Goal: Task Accomplishment & Management: Use online tool/utility

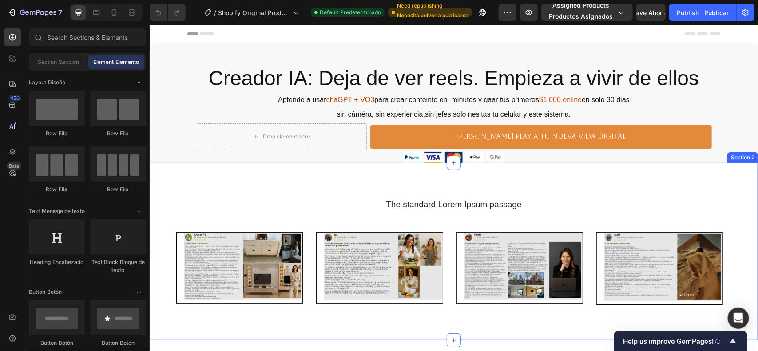
click at [510, 322] on div "The standard Lorem Ipsum passage Heading Image Row Row Image Row Row Image Row …" at bounding box center [453, 252] width 609 height 178
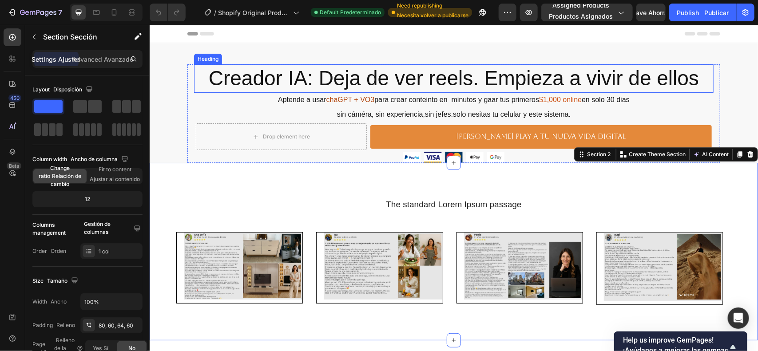
click at [702, 85] on h2 "Creador IA: Deja de ver reels. Empieza a vivir de ellos" at bounding box center [454, 78] width 520 height 28
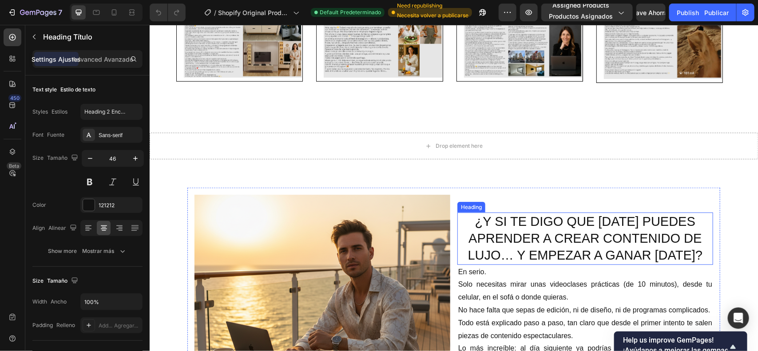
scroll to position [56, 0]
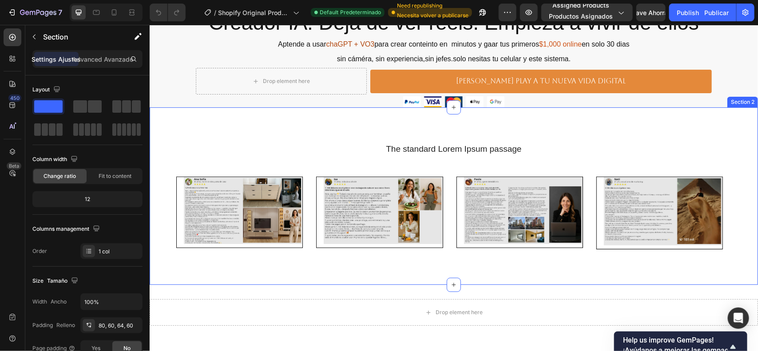
click at [662, 164] on div "The standard Lorem Ipsum passage Heading Image Row Row Image Row Row Image Row …" at bounding box center [453, 200] width 555 height 114
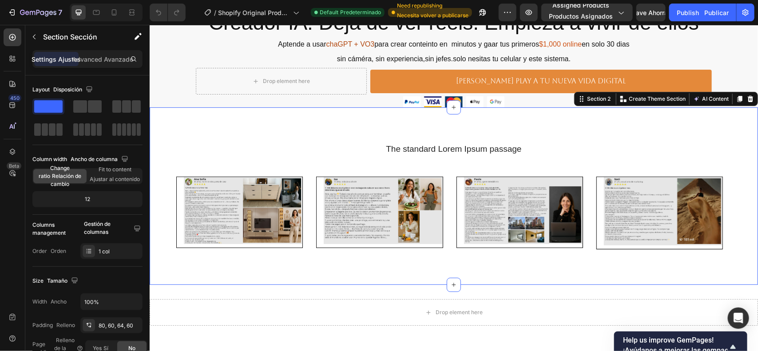
scroll to position [0, 0]
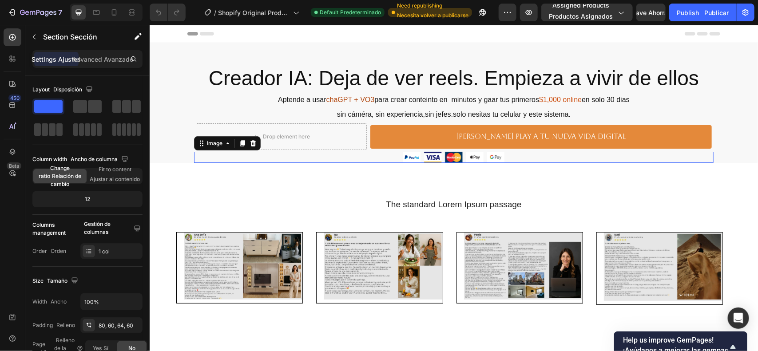
click at [499, 156] on img at bounding box center [453, 157] width 101 height 11
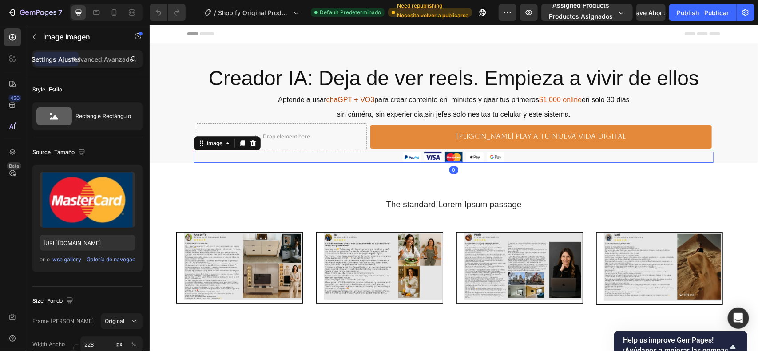
click at [494, 155] on img at bounding box center [453, 157] width 101 height 11
click at [249, 143] on icon at bounding box center [252, 143] width 7 height 7
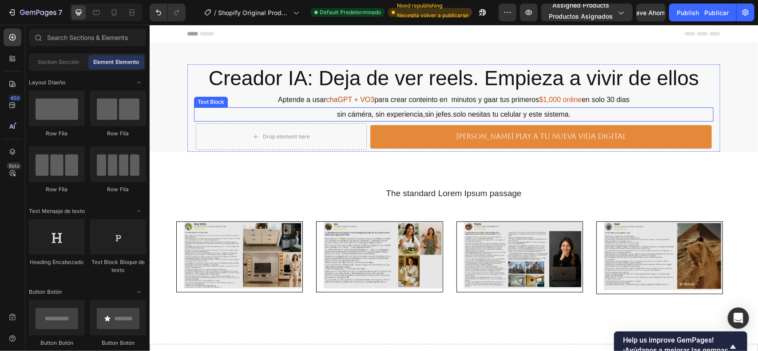
click at [482, 113] on p "sin cáméra, sin experiencia,sin jefes.solo nesitas tu celular y este sistema." at bounding box center [454, 114] width 518 height 13
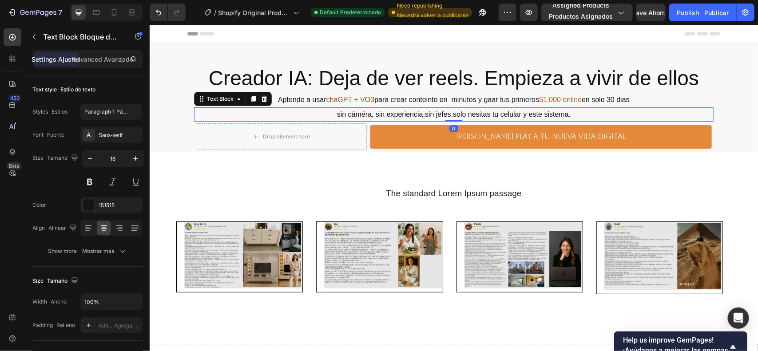
click at [482, 111] on p "sin cáméra, sin experiencia,sin jefes.solo nesitas tu celular y este sistema." at bounding box center [454, 114] width 518 height 13
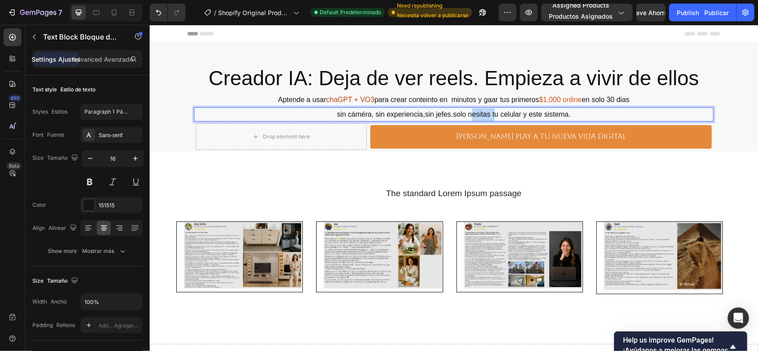
click at [482, 111] on p "sin cáméra, sin experiencia,sin jefes.solo nesitas tu celular y este sistema." at bounding box center [454, 114] width 518 height 13
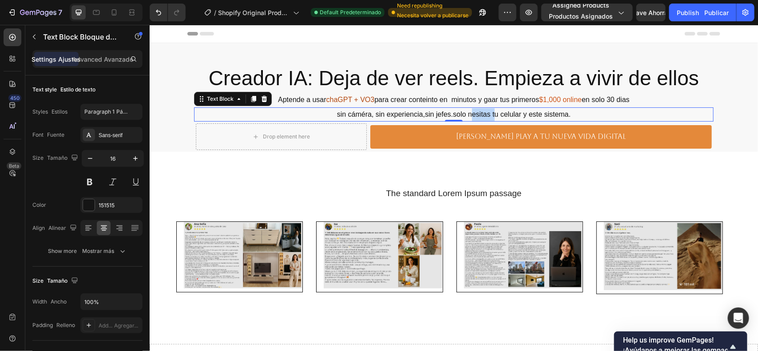
drag, startPoint x: 621, startPoint y: 123, endPoint x: 440, endPoint y: 109, distance: 180.9
click at [440, 109] on p "sin cáméra, sin experiencia,sin jefes.solo nesitas tu celular y este sistema." at bounding box center [454, 114] width 518 height 13
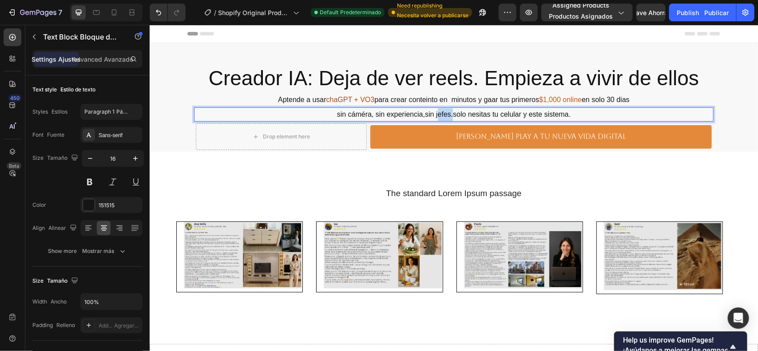
click at [440, 111] on p "sin cáméra, sin experiencia,sin jefes.solo nesitas tu celular y este sistema." at bounding box center [454, 114] width 518 height 13
click at [439, 112] on p "sin cáméra, sin experiencia,sin jefes.solo nesitas tu celular y este sistema." at bounding box center [454, 114] width 518 height 13
click at [443, 117] on p "sin cáméra, sin experiencia,sin jefes.solo nesitas tu celular y este sistema." at bounding box center [454, 114] width 518 height 13
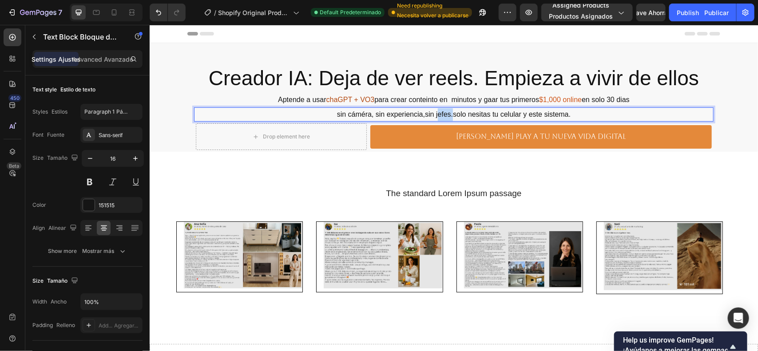
click at [443, 117] on p "sin cáméra, sin experiencia,sin jefes.solo nesitas tu celular y este sistema." at bounding box center [454, 114] width 518 height 13
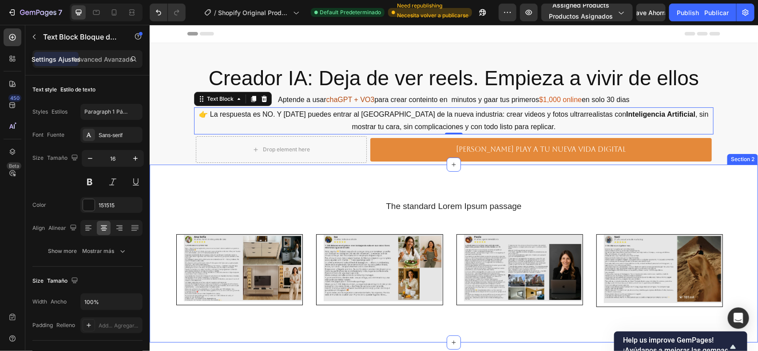
click at [711, 168] on div "The standard Lorem Ipsum passage Heading Image Row Row Image Row Row Image Row …" at bounding box center [453, 253] width 609 height 178
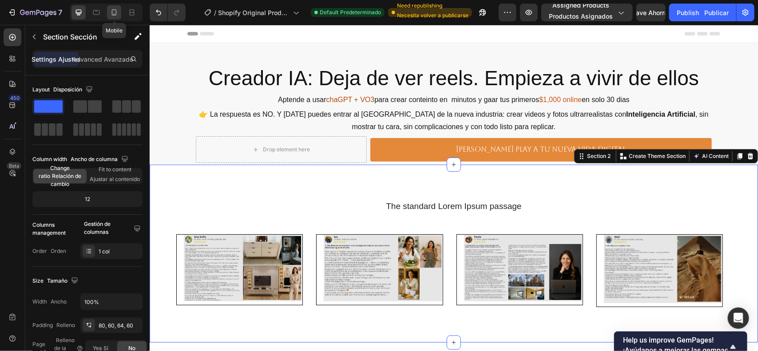
click at [113, 13] on icon at bounding box center [114, 12] width 9 height 9
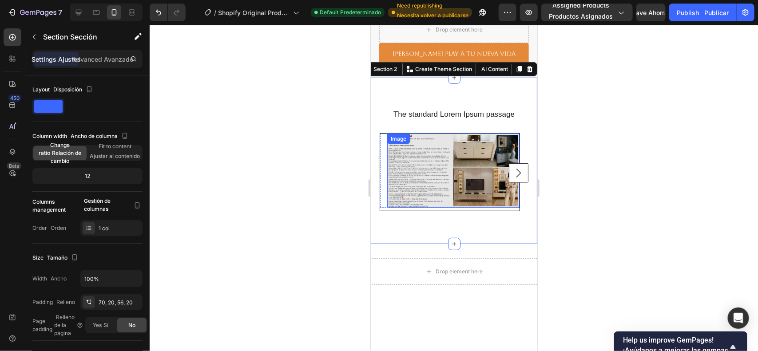
scroll to position [5, 0]
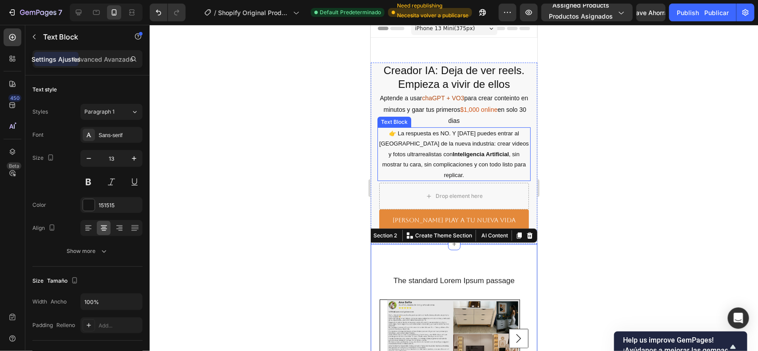
click at [500, 143] on p "👉 La respuesta es NO. Y [DATE] puedes entrar al Mar Azul de la nueva industria:…" at bounding box center [454, 154] width 152 height 52
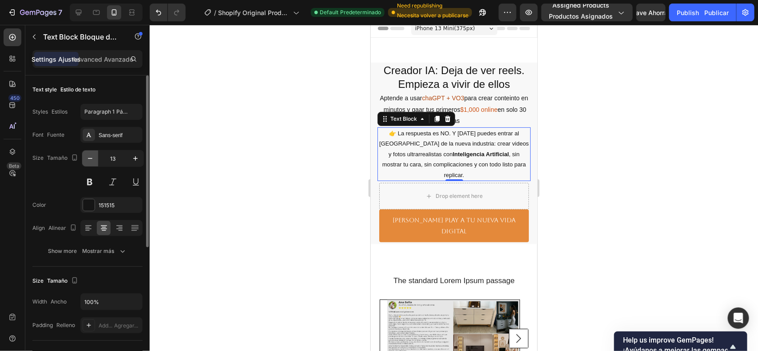
click at [86, 160] on icon "button" at bounding box center [90, 158] width 9 height 9
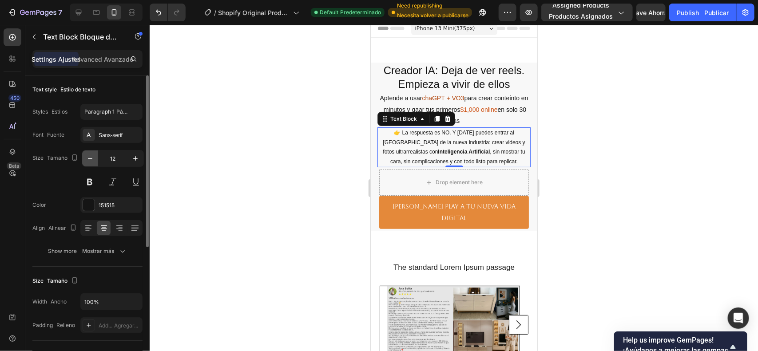
click at [86, 160] on icon "button" at bounding box center [90, 158] width 9 height 9
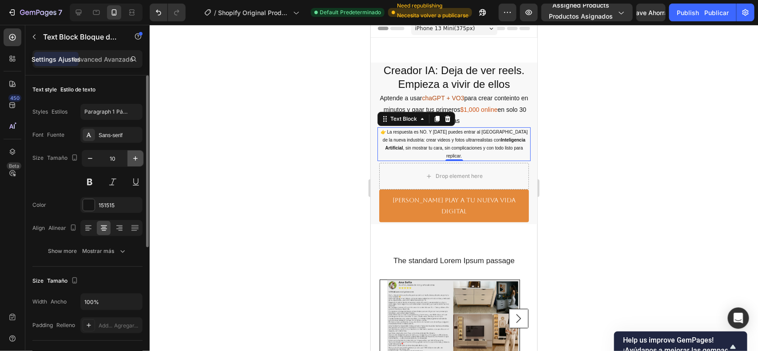
click at [134, 159] on icon "button" at bounding box center [135, 158] width 4 height 4
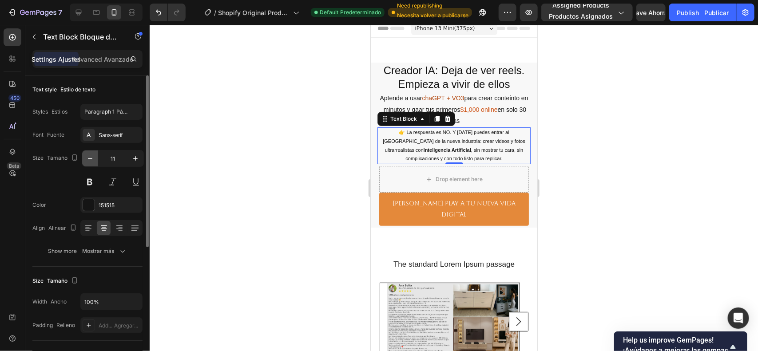
click at [95, 159] on button "button" at bounding box center [90, 159] width 16 height 16
type input "10"
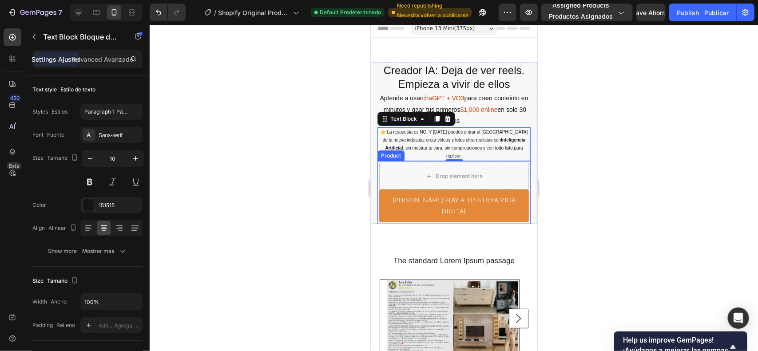
click at [624, 155] on div at bounding box center [454, 188] width 609 height 327
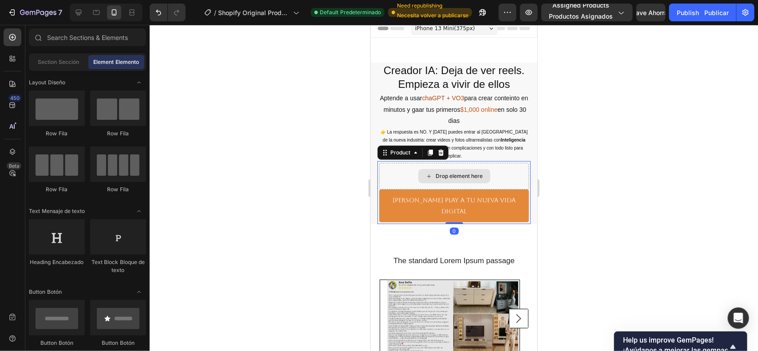
click at [506, 168] on div "Drop element here" at bounding box center [454, 176] width 150 height 27
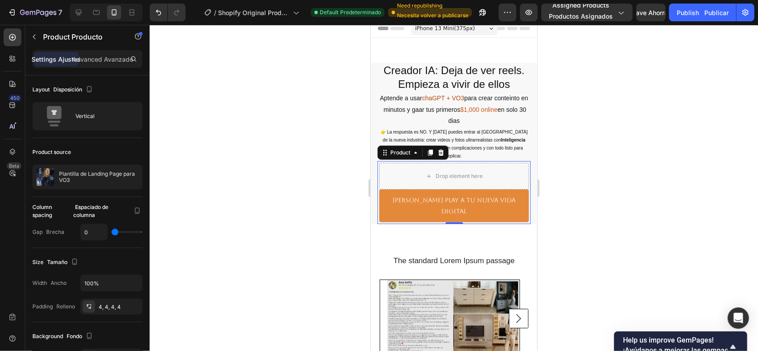
click at [567, 160] on div at bounding box center [454, 188] width 609 height 327
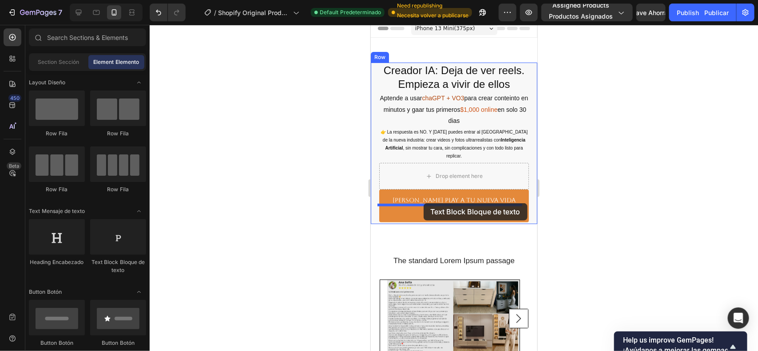
drag, startPoint x: 510, startPoint y: 260, endPoint x: 423, endPoint y: 203, distance: 103.3
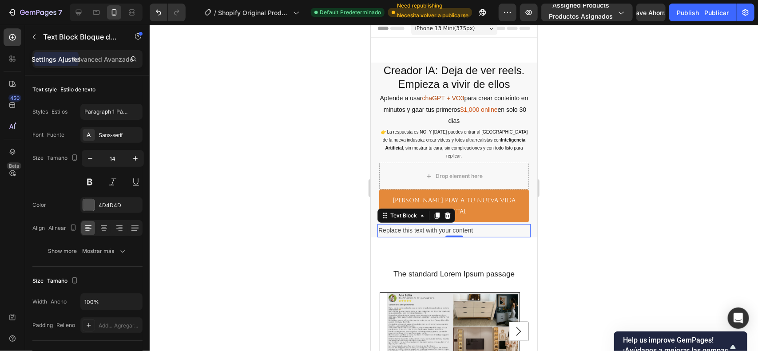
click at [478, 224] on div "Replace this text with your content" at bounding box center [453, 230] width 153 height 13
click at [478, 225] on p "Replace this text with your content" at bounding box center [454, 230] width 152 height 11
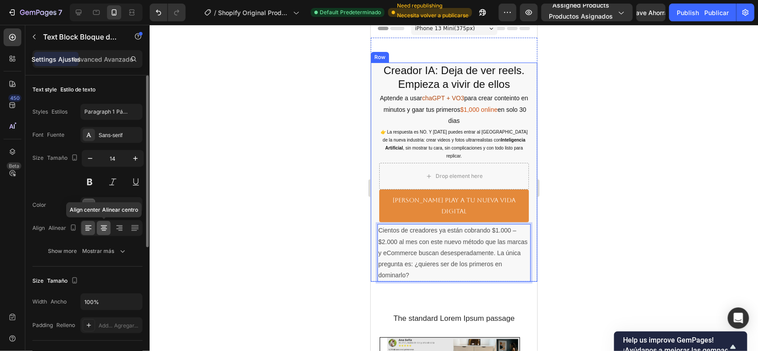
click at [106, 232] on icon at bounding box center [104, 228] width 9 height 9
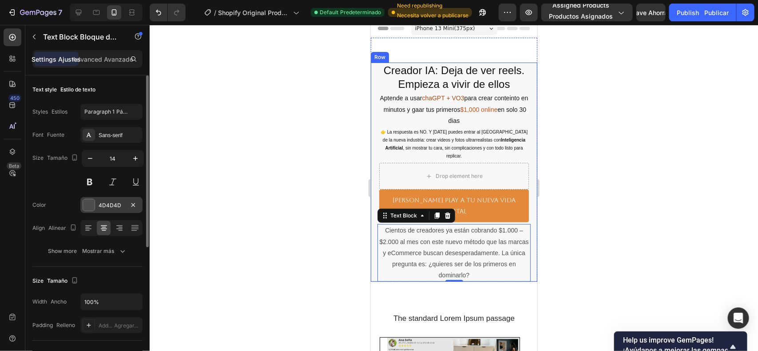
click at [84, 207] on div at bounding box center [89, 205] width 12 height 12
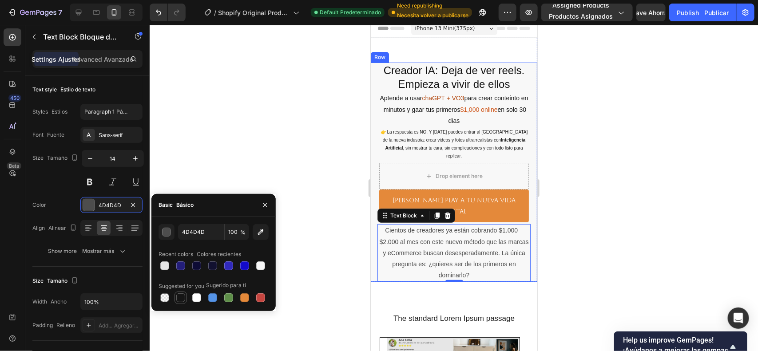
click at [178, 300] on div at bounding box center [180, 298] width 9 height 9
type input "151515"
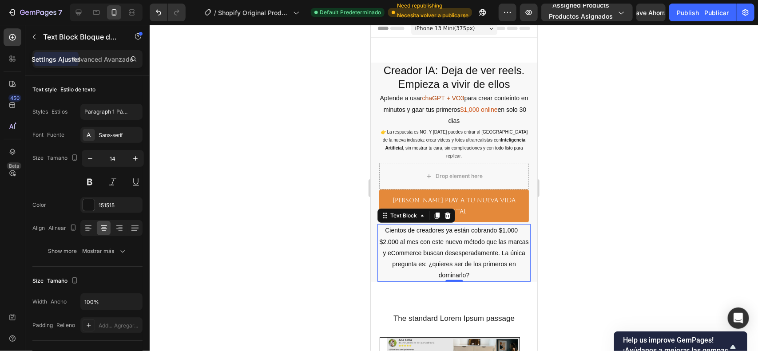
click at [649, 247] on div at bounding box center [454, 188] width 609 height 327
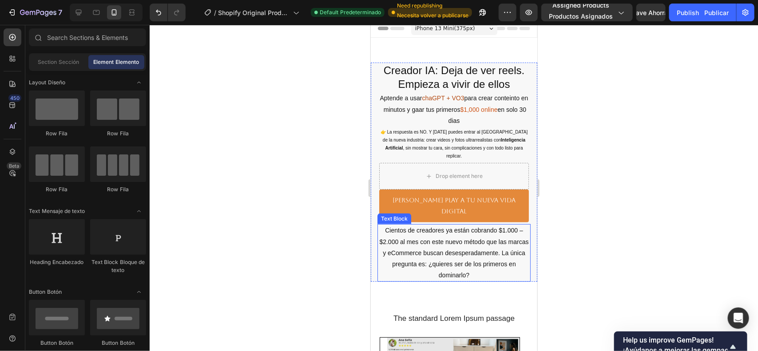
click at [463, 233] on p "Cientos de creadores ya están cobrando $1.000 – $2.000 al mes con este nuevo mé…" at bounding box center [454, 253] width 152 height 56
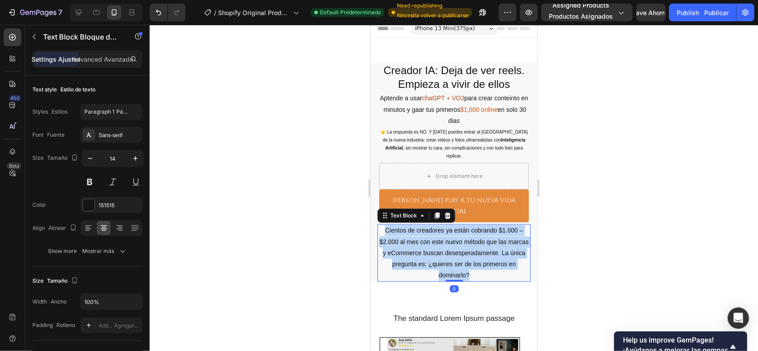
click at [463, 233] on p "Cientos de creadores ya están cobrando $1.000 – $2.000 al mes con este nuevo mé…" at bounding box center [454, 253] width 152 height 56
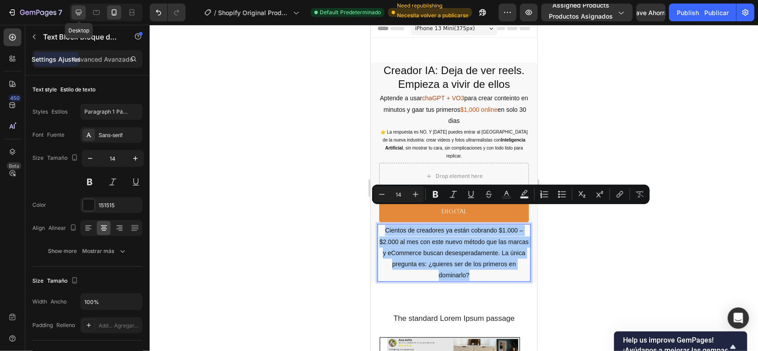
click at [77, 7] on div at bounding box center [79, 12] width 14 height 14
type input "16"
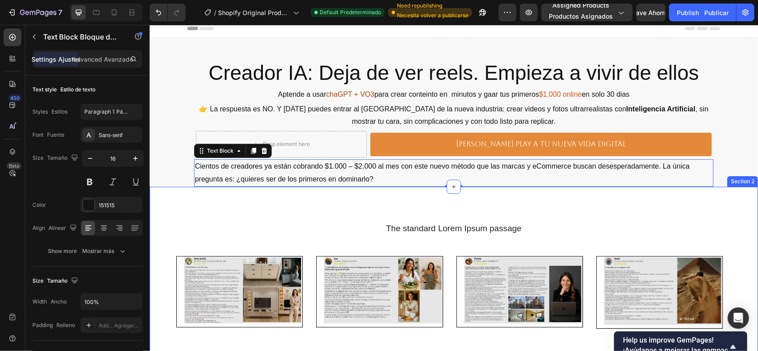
scroll to position [109, 0]
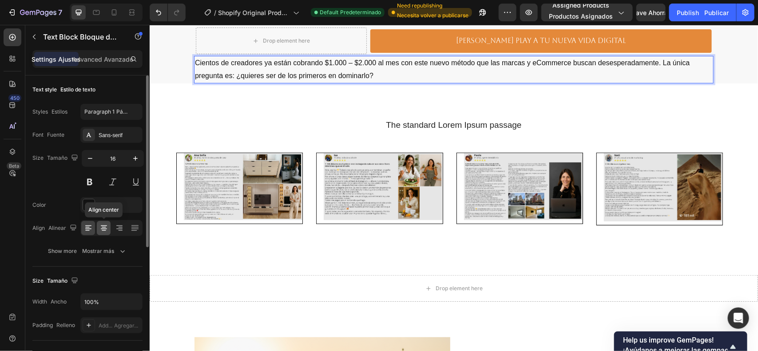
click at [100, 229] on icon at bounding box center [104, 228] width 9 height 9
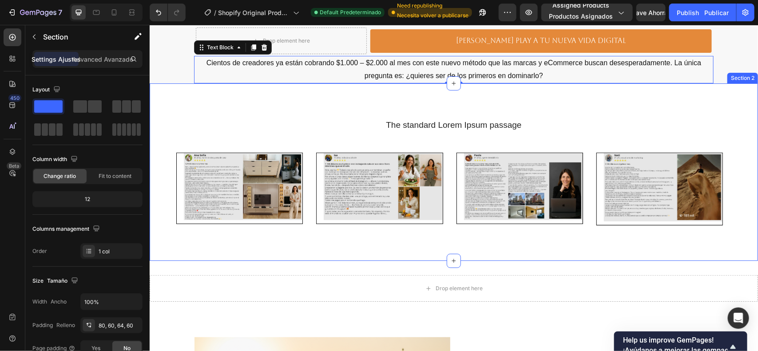
click at [500, 95] on div "The standard Lorem Ipsum passage Heading Image Row Row Image Row Row Image Row …" at bounding box center [453, 172] width 609 height 178
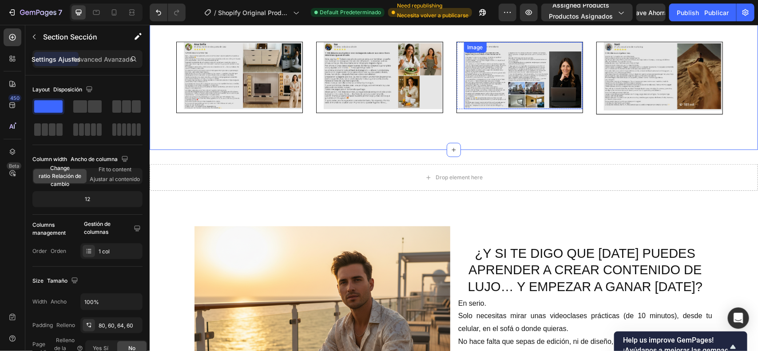
scroll to position [53, 0]
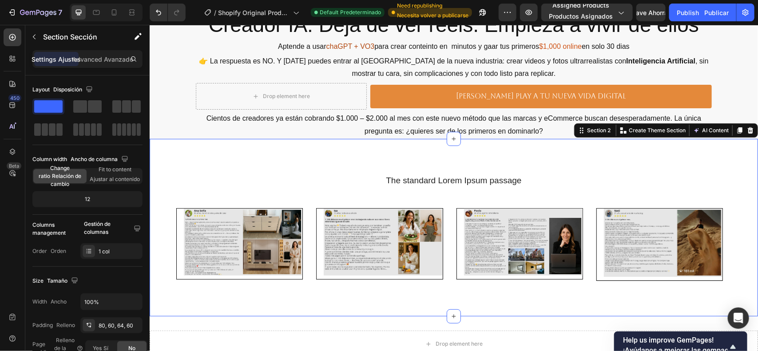
click at [463, 152] on div "The standard Lorem Ipsum passage Heading Image Row Row Image Row Row Image Row …" at bounding box center [453, 228] width 609 height 178
drag, startPoint x: 462, startPoint y: 154, endPoint x: 458, endPoint y: 160, distance: 7.0
click at [460, 158] on div "The standard Lorem Ipsum passage Heading Image Row Row Image Row Row Image Row …" at bounding box center [453, 228] width 609 height 178
click at [452, 167] on div "The standard Lorem Ipsum passage Heading Image Row Row Image Row Row Image Row …" at bounding box center [453, 228] width 609 height 178
click at [120, 53] on div "Advanced Avanzado" at bounding box center [102, 59] width 44 height 14
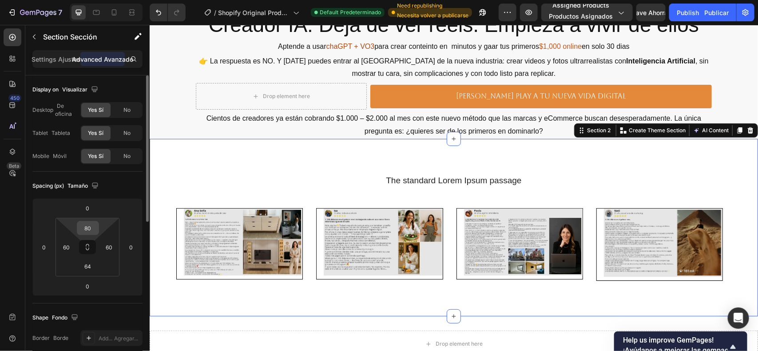
click at [85, 222] on input "80" at bounding box center [88, 228] width 18 height 13
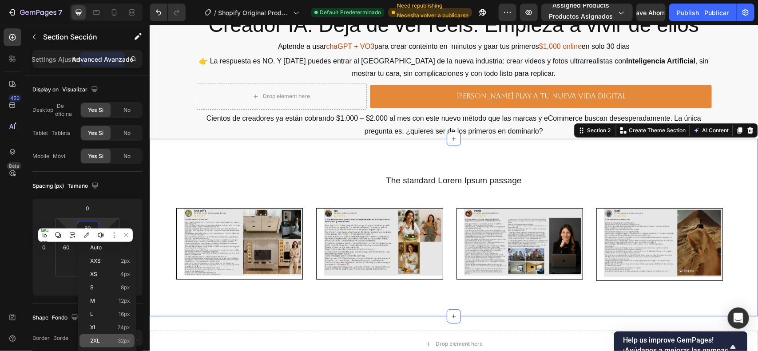
click at [118, 338] on span "32px" at bounding box center [124, 341] width 12 height 6
type input "32"
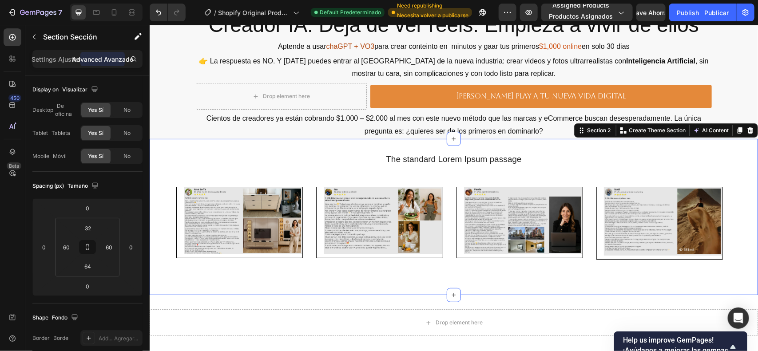
click at [381, 148] on div "The standard Lorem Ipsum passage Heading Image Row Row Image Row Row Image Row …" at bounding box center [453, 217] width 609 height 157
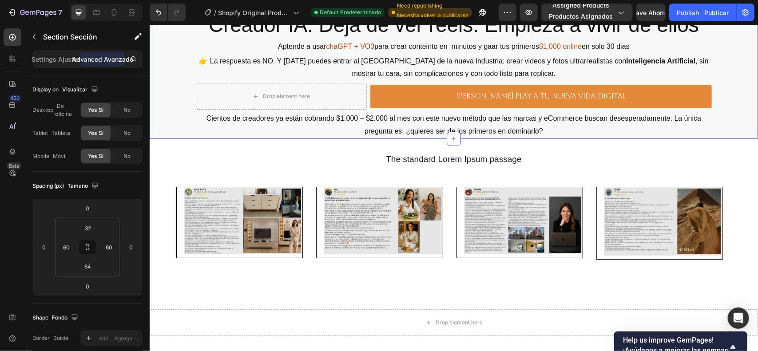
click at [730, 109] on div "Creador IA: Deja de ver reels. Empieza a vivir de ellos Heading Aptende a usar …" at bounding box center [453, 75] width 609 height 128
click at [114, 8] on icon at bounding box center [114, 12] width 9 height 9
type input "56"
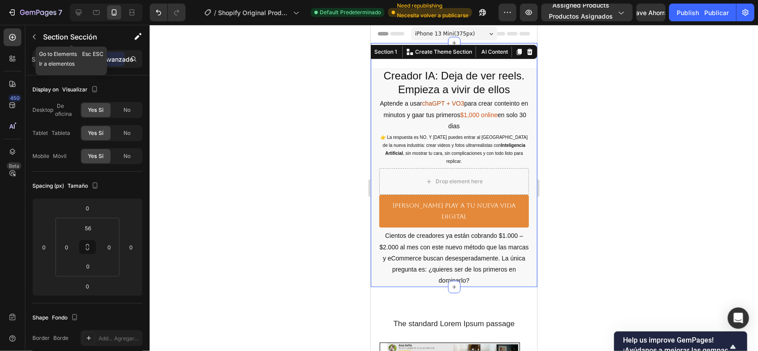
click at [36, 36] on button "button" at bounding box center [34, 37] width 14 height 14
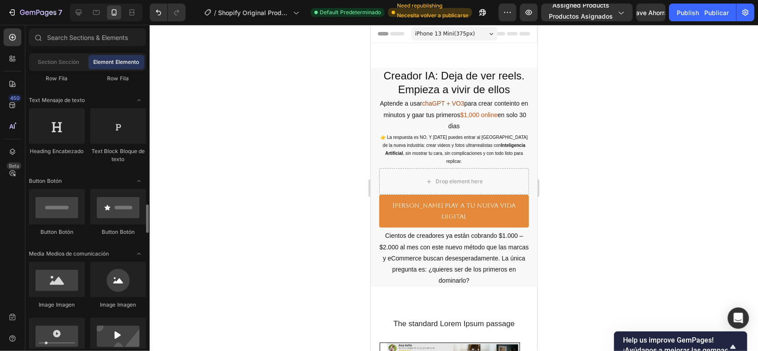
scroll to position [222, 0]
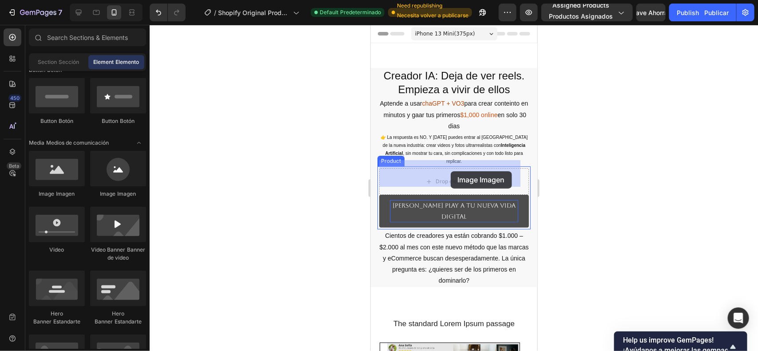
drag, startPoint x: 425, startPoint y: 203, endPoint x: 447, endPoint y: 171, distance: 39.1
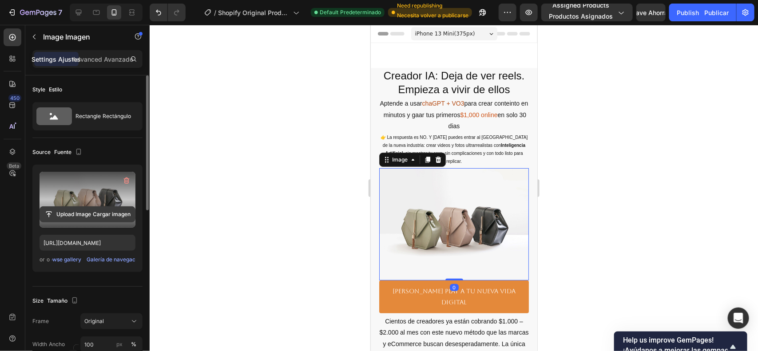
click at [98, 211] on input "file" at bounding box center [87, 214] width 95 height 15
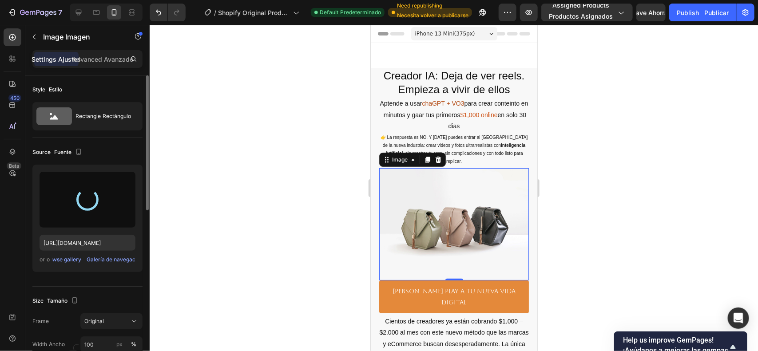
type input "[URL][DOMAIN_NAME]"
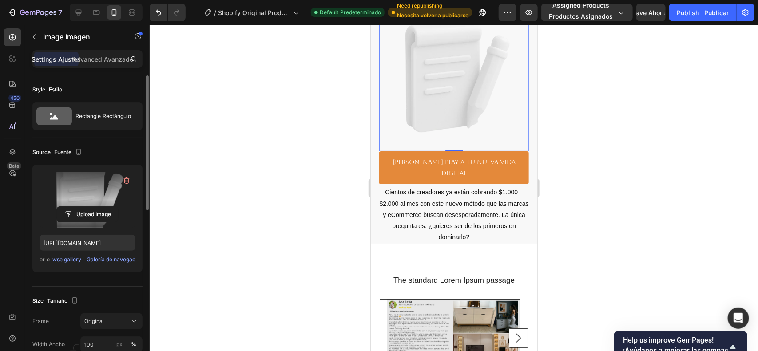
scroll to position [278, 0]
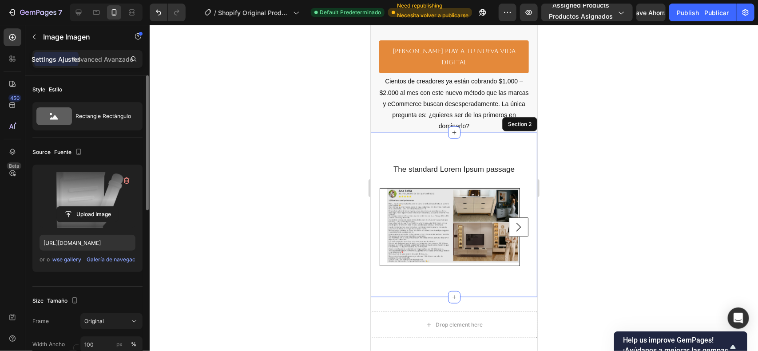
click at [434, 132] on div "The standard Lorem Ipsum passage Heading Image Row Row Image Row Row Image Row …" at bounding box center [454, 214] width 167 height 165
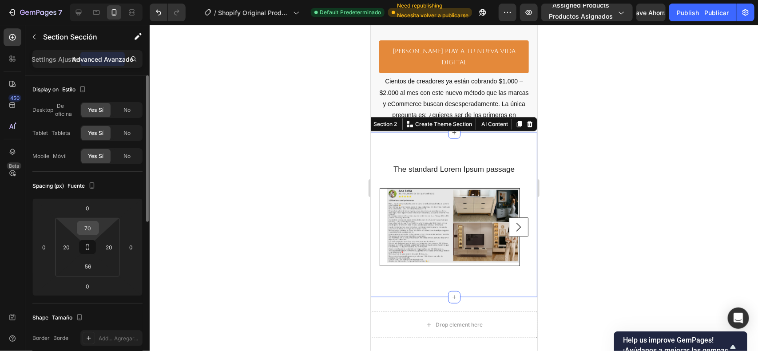
click at [93, 0] on html "7 / Shopify Original Product Template Plantilla de producto original de Shopify…" at bounding box center [379, 0] width 758 height 0
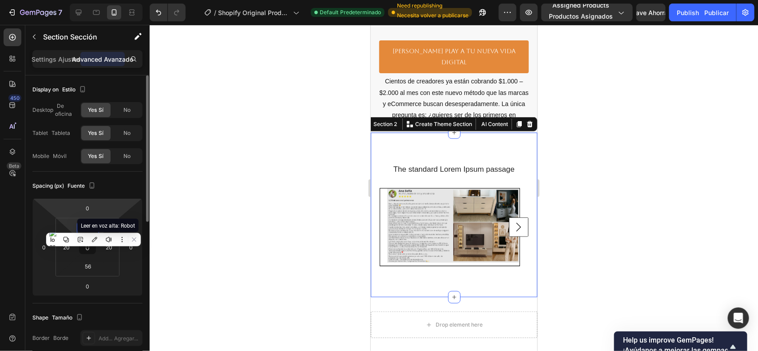
click at [98, 215] on div "0" at bounding box center [87, 208] width 22 height 14
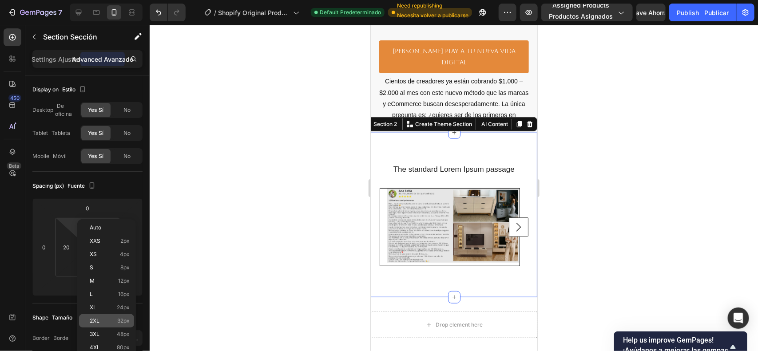
click at [125, 323] on span "32px" at bounding box center [123, 321] width 12 height 6
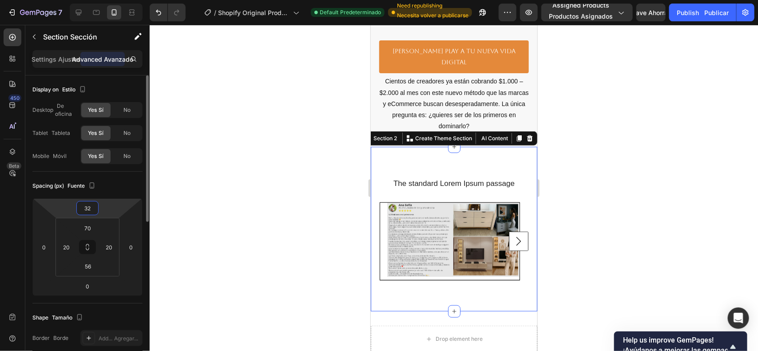
click at [96, 210] on input "32" at bounding box center [88, 208] width 18 height 13
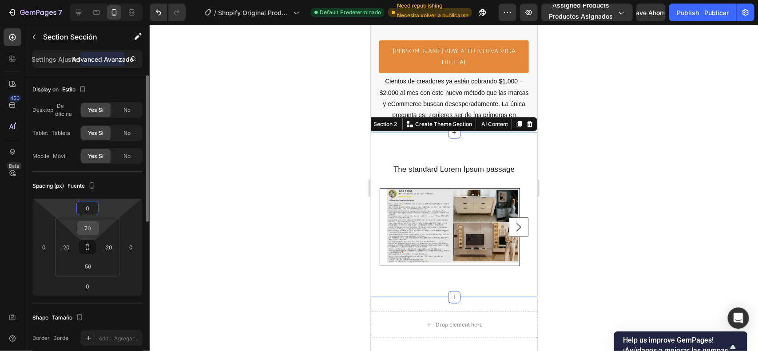
type input "0"
click at [96, 227] on div "70" at bounding box center [88, 228] width 22 height 14
click at [94, 227] on input "70" at bounding box center [88, 228] width 18 height 13
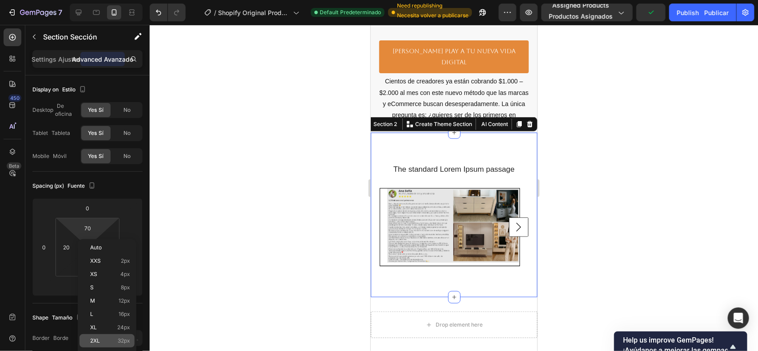
click at [129, 339] on div "2XL 32px" at bounding box center [107, 341] width 55 height 13
type input "32"
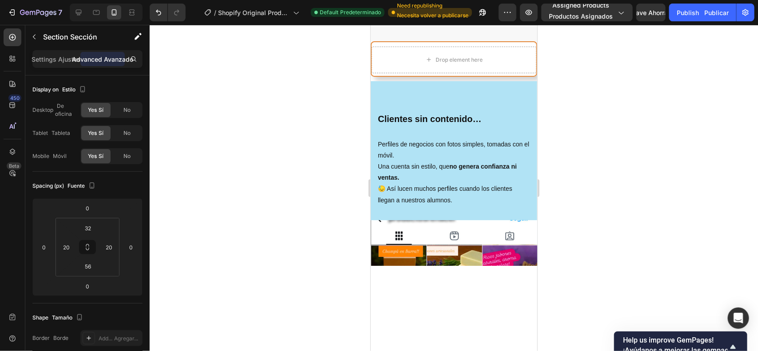
scroll to position [1166, 0]
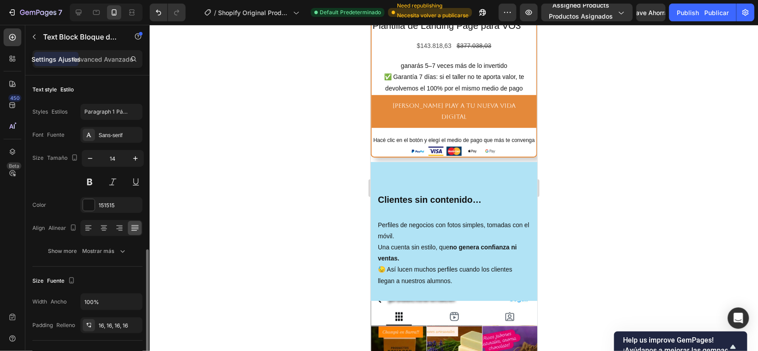
scroll to position [111, 0]
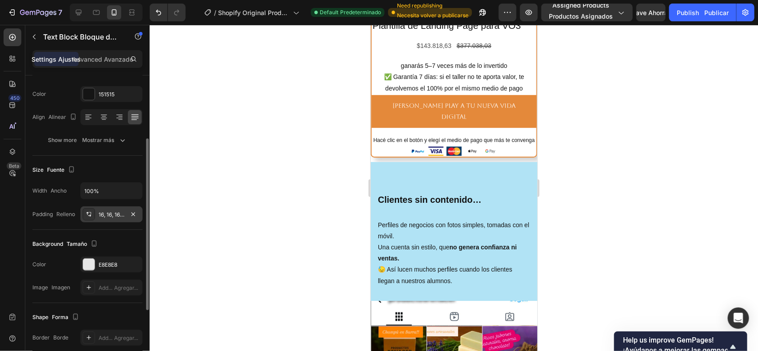
click at [118, 220] on div "16, 16, 16, 16" at bounding box center [111, 215] width 62 height 16
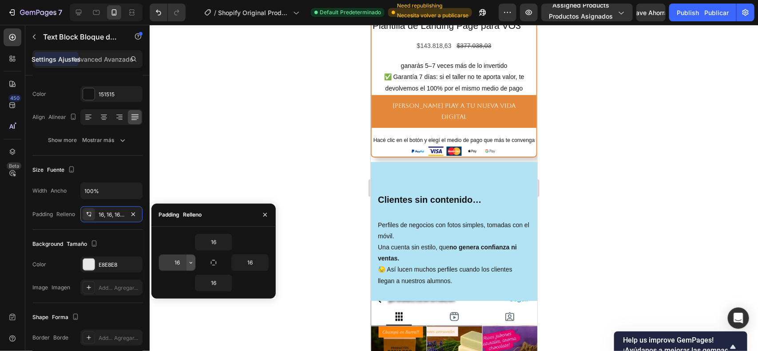
click at [187, 262] on icon "button" at bounding box center [190, 262] width 7 height 7
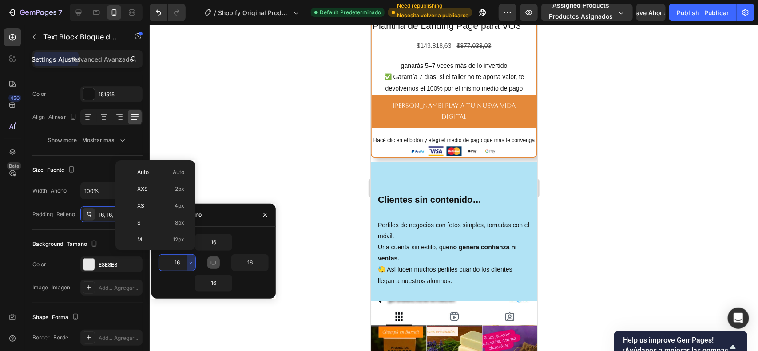
click at [212, 267] on button "button" at bounding box center [213, 263] width 12 height 12
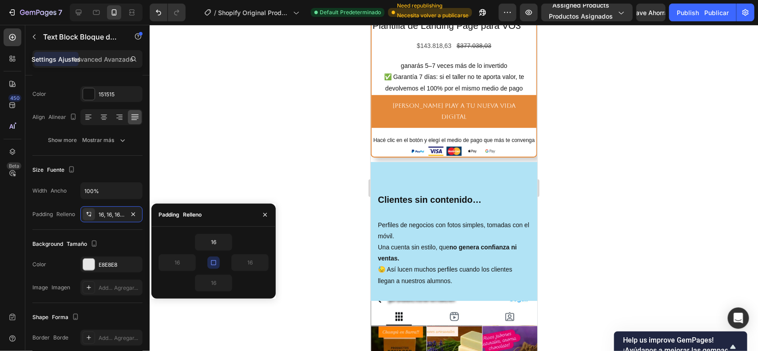
click at [211, 266] on icon "button" at bounding box center [213, 262] width 7 height 7
click at [211, 263] on icon "button" at bounding box center [213, 262] width 5 height 5
click at [218, 247] on input "16" at bounding box center [213, 243] width 36 height 16
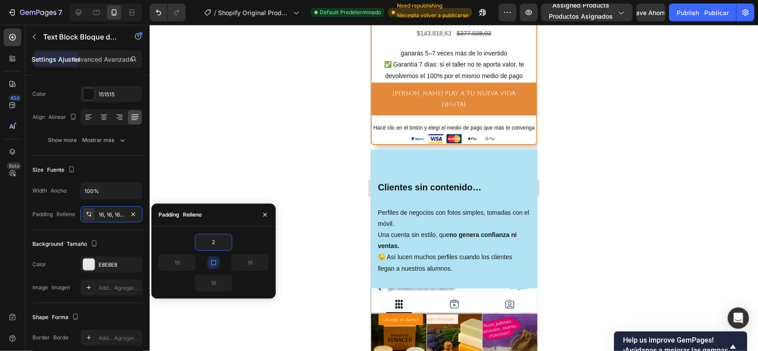
type input "20"
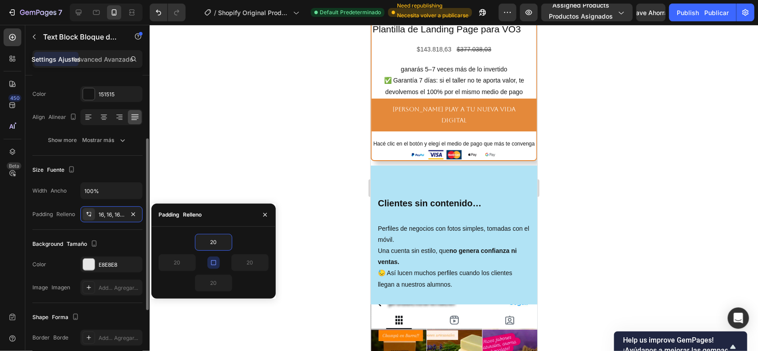
click at [125, 234] on div "Background [PERSON_NAME] The changes might be hidden by the video. Color E8E8E8…" at bounding box center [87, 266] width 110 height 73
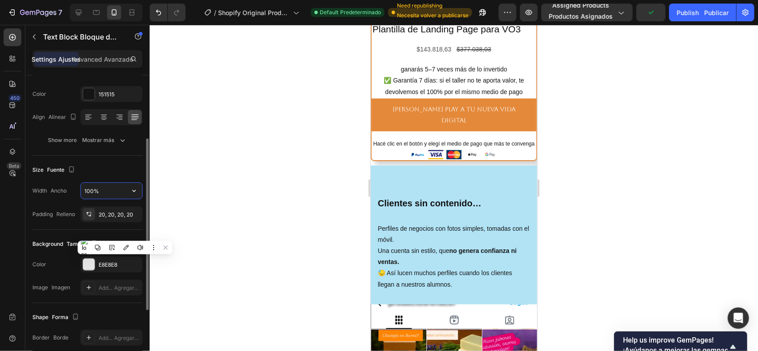
click at [111, 191] on input "100%" at bounding box center [111, 191] width 61 height 16
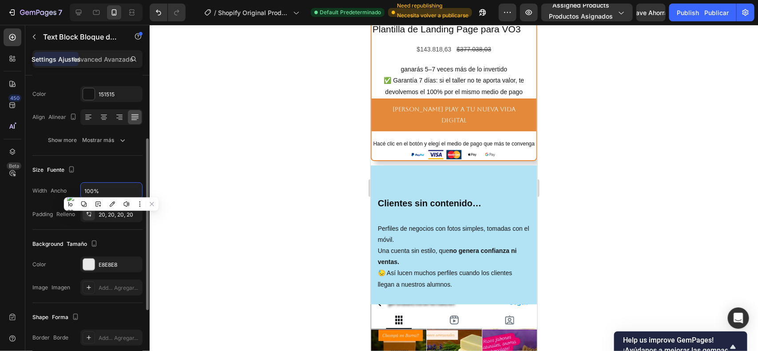
click at [113, 156] on div "Size Fuente Width Ancho 100% Padding Relleno 20, 20, 20, 20" at bounding box center [87, 193] width 110 height 74
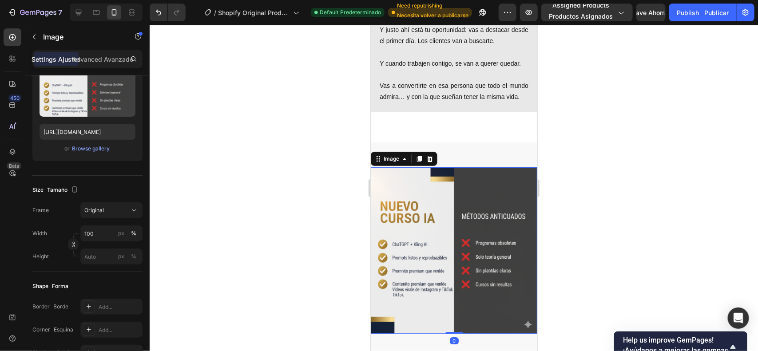
scroll to position [0, 0]
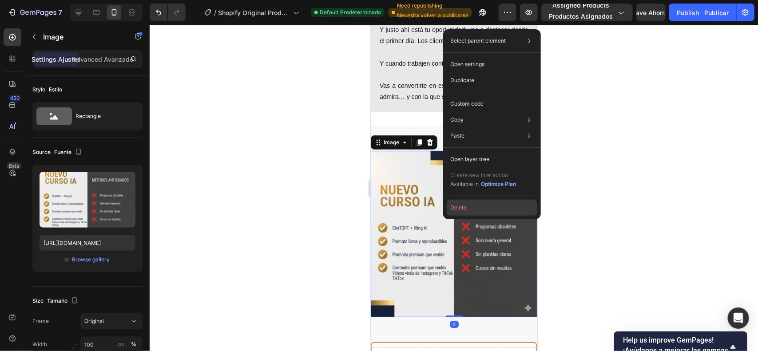
drag, startPoint x: 472, startPoint y: 212, endPoint x: 96, endPoint y: 183, distance: 377.5
click at [472, 212] on button "Delete" at bounding box center [492, 208] width 91 height 16
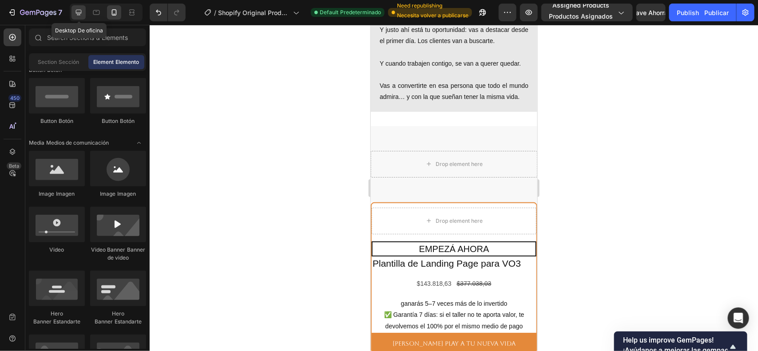
click at [79, 10] on icon at bounding box center [78, 12] width 9 height 9
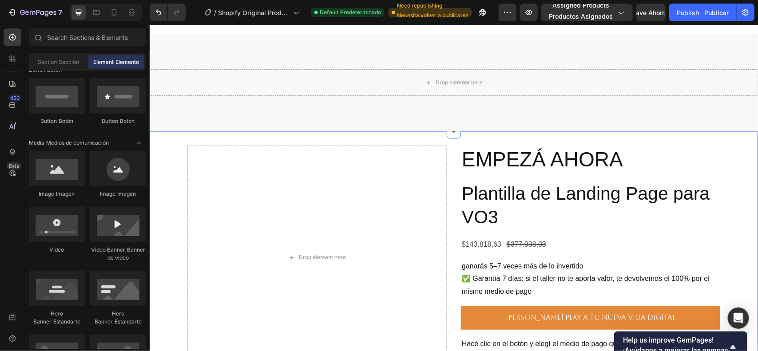
scroll to position [1058, 0]
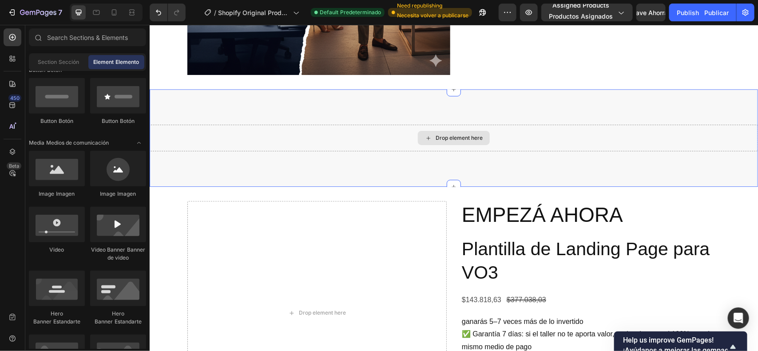
click at [460, 136] on div "Drop element here" at bounding box center [458, 137] width 47 height 7
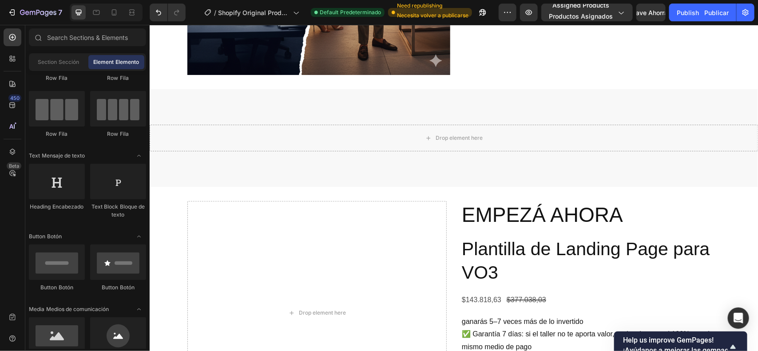
scroll to position [0, 0]
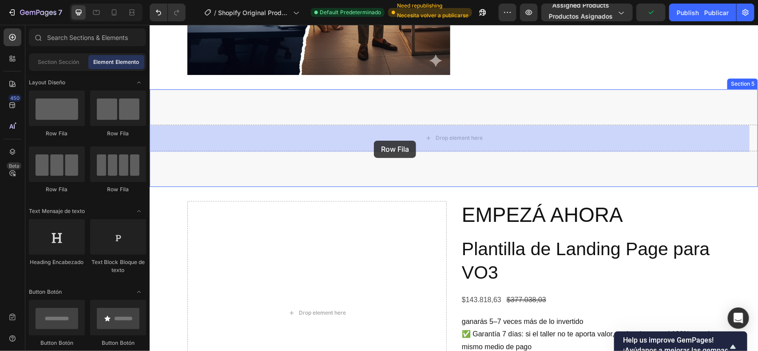
drag, startPoint x: 288, startPoint y: 148, endPoint x: 374, endPoint y: 140, distance: 86.1
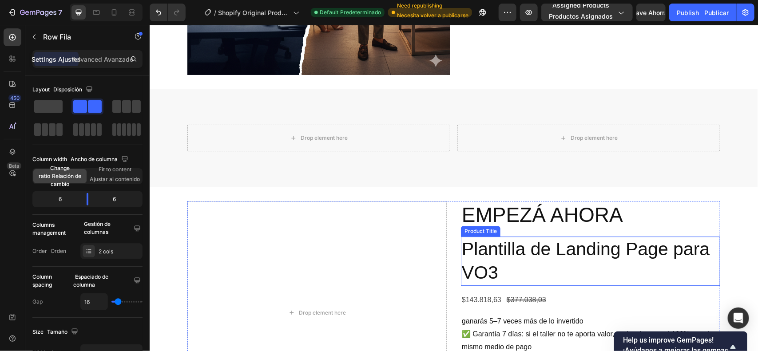
scroll to position [947, 0]
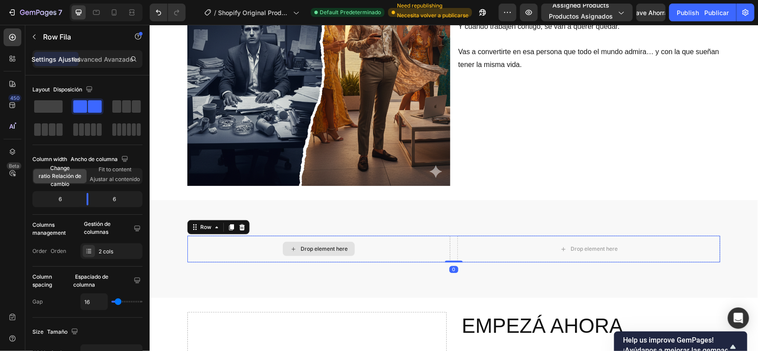
click at [357, 249] on div "Drop element here" at bounding box center [318, 248] width 263 height 27
click at [341, 249] on div "Drop element here" at bounding box center [323, 248] width 47 height 7
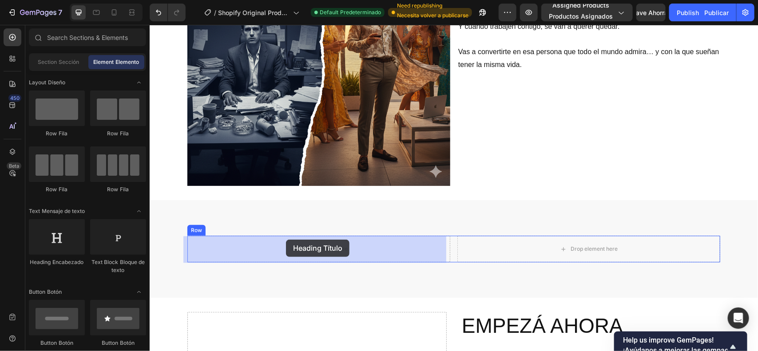
drag, startPoint x: 208, startPoint y: 265, endPoint x: 181, endPoint y: 240, distance: 37.1
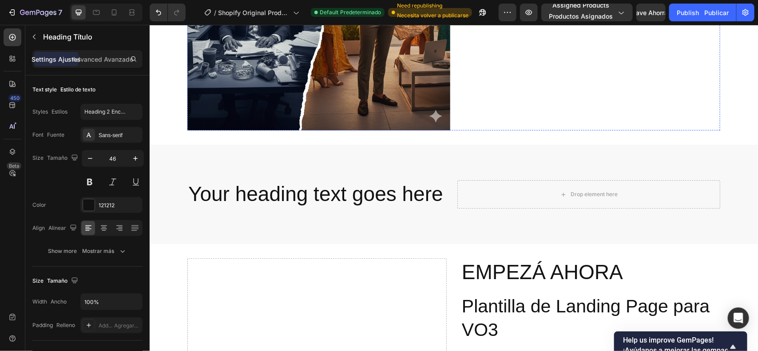
scroll to position [1058, 0]
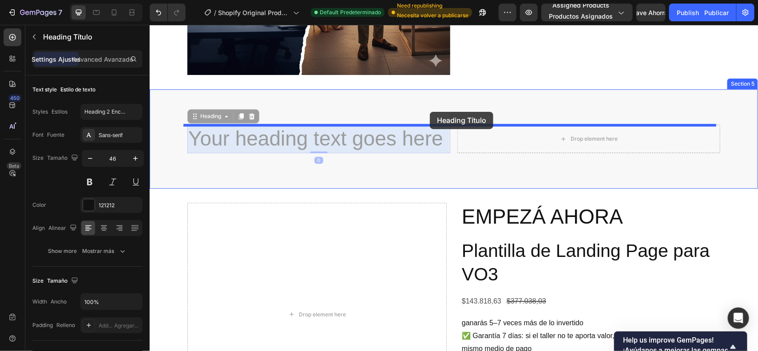
drag, startPoint x: 363, startPoint y: 140, endPoint x: 430, endPoint y: 112, distance: 72.3
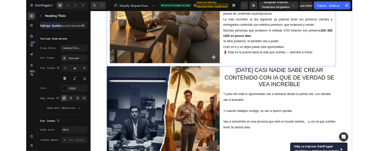
scroll to position [1003, 0]
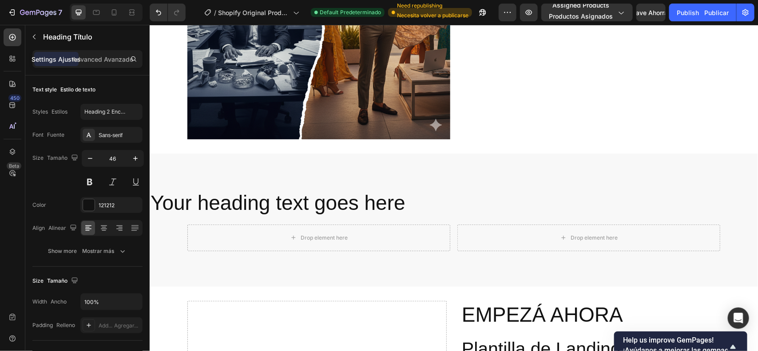
click at [347, 199] on h2 "Your heading text goes here" at bounding box center [453, 203] width 609 height 28
click at [347, 199] on p "Your heading text goes here" at bounding box center [453, 203] width 607 height 27
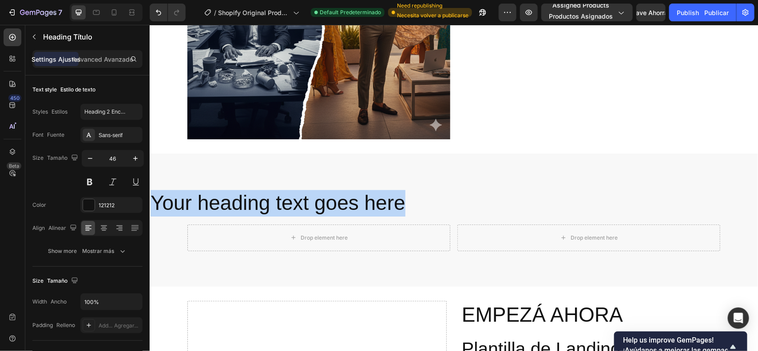
click at [347, 199] on p "Your heading text goes here" at bounding box center [453, 203] width 607 height 27
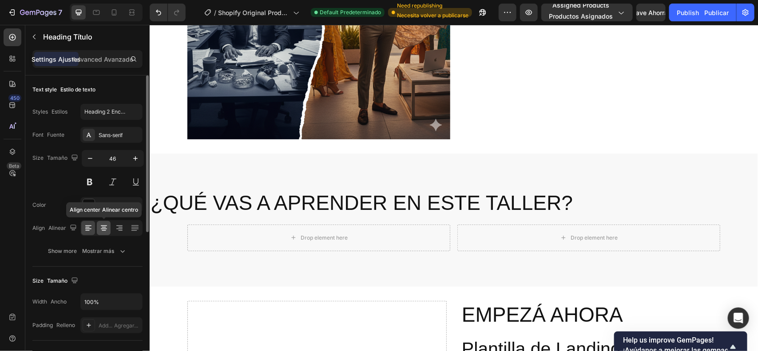
click at [101, 224] on icon at bounding box center [104, 228] width 9 height 9
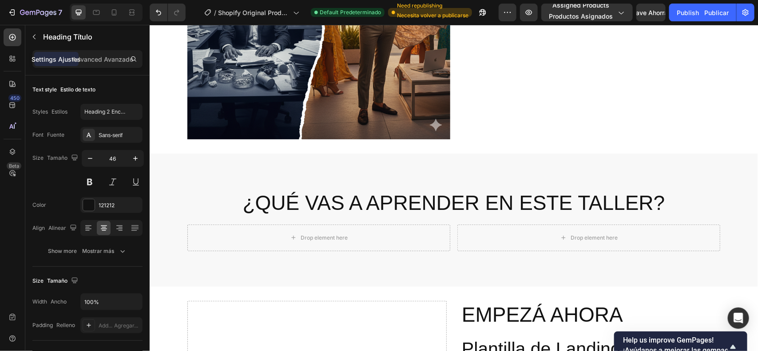
click at [211, 209] on p "¿QUÉ VAS A APRENDER EN ESTE TALLER?" at bounding box center [453, 203] width 607 height 27
click at [207, 202] on p "¿QUÉ VAS A APRENDER EN ESTE TALLER?" at bounding box center [453, 203] width 607 height 27
click at [380, 196] on p "¿QUÉ VAS A APRENDER EN ESTE TALLER?" at bounding box center [453, 203] width 607 height 27
drag, startPoint x: 583, startPoint y: 199, endPoint x: 605, endPoint y: 199, distance: 21.8
click at [585, 199] on p "¿QUÉ VAS A APRENDER EN ESTE TALLER?" at bounding box center [453, 203] width 607 height 27
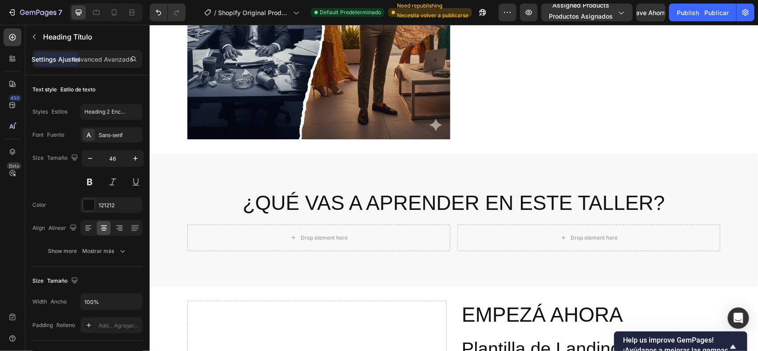
click at [656, 199] on p "¿QUÉ VAS A APRENDER EN ESTE TALLER?" at bounding box center [453, 203] width 607 height 27
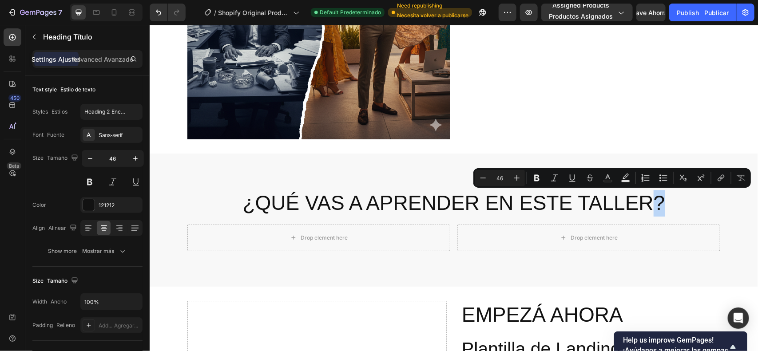
click at [658, 200] on p "¿QUÉ VAS A APRENDER EN ESTE TALLER?" at bounding box center [453, 203] width 607 height 27
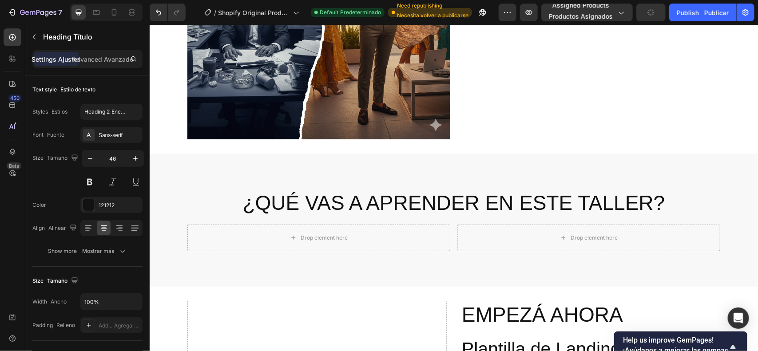
click at [660, 200] on p "¿QUÉ VAS A APRENDER EN ESTE TALLER?" at bounding box center [453, 203] width 607 height 27
click at [112, 163] on input "46" at bounding box center [112, 159] width 29 height 16
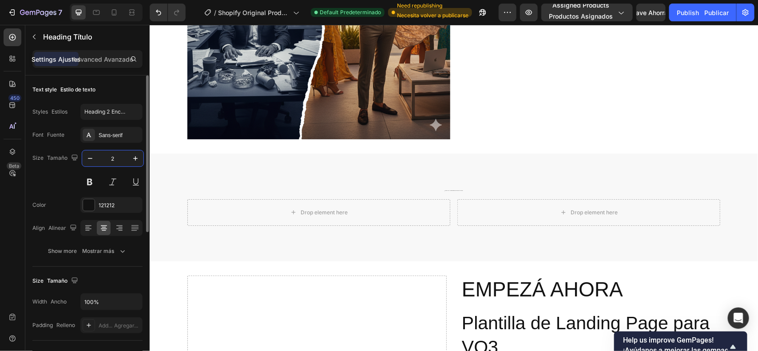
type input "29"
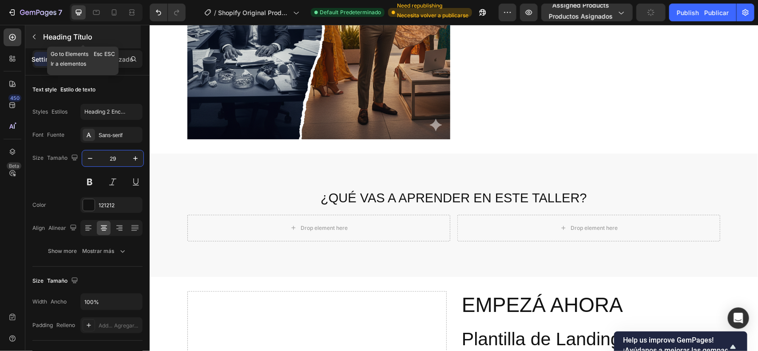
click at [32, 36] on icon "button" at bounding box center [34, 36] width 7 height 7
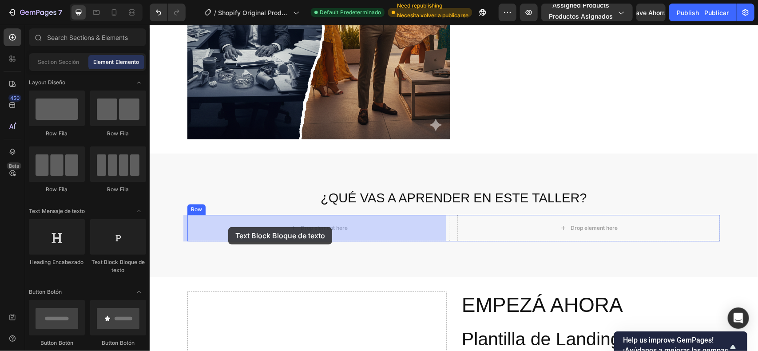
drag, startPoint x: 274, startPoint y: 255, endPoint x: 228, endPoint y: 227, distance: 53.9
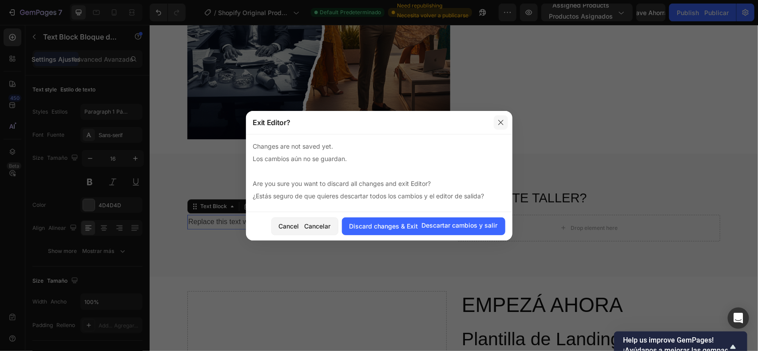
drag, startPoint x: 503, startPoint y: 116, endPoint x: 349, endPoint y: 94, distance: 154.9
click at [503, 116] on button "button" at bounding box center [501, 123] width 14 height 14
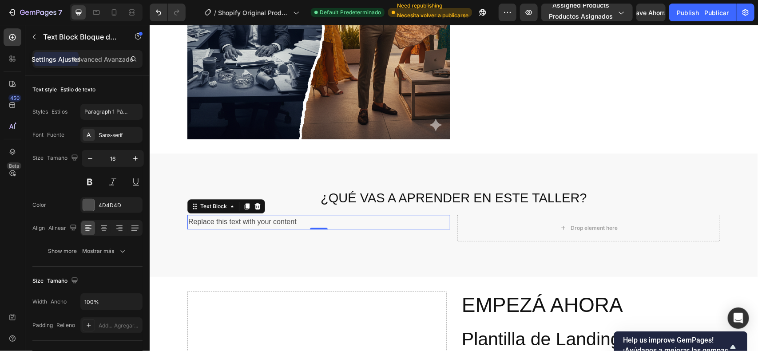
click at [339, 218] on div "Replace this text with your content" at bounding box center [318, 222] width 263 height 15
click at [339, 218] on p "Replace this text with your content" at bounding box center [318, 221] width 261 height 13
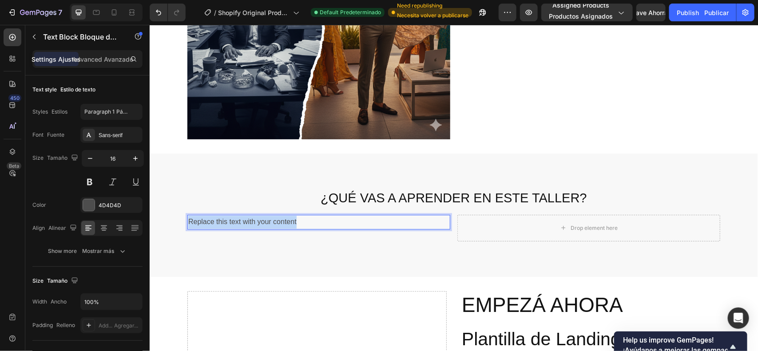
click at [339, 218] on p "Replace this text with your content" at bounding box center [318, 221] width 261 height 13
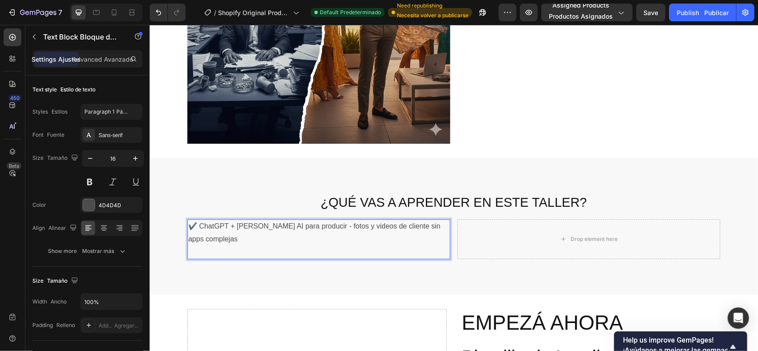
scroll to position [1003, 0]
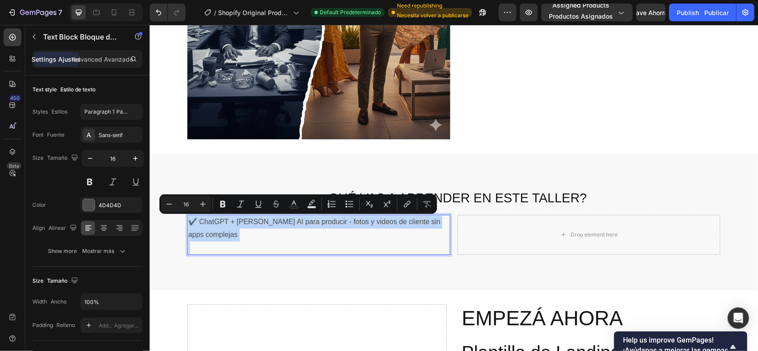
drag, startPoint x: 259, startPoint y: 247, endPoint x: 172, endPoint y: 215, distance: 92.2
click at [172, 215] on div "¿QUÉ VAS A APRENDER EN ESTE TALLER? Heading ✔️ ChatGPT + [PERSON_NAME] AI para …" at bounding box center [453, 222] width 609 height 66
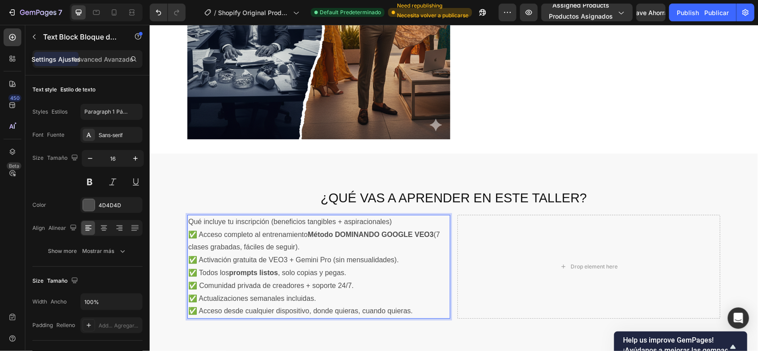
click at [409, 303] on p "✅ Acceso completo al entrenamiento Método DOMINANDO GOOGLE VEO3 (7 clases graba…" at bounding box center [318, 273] width 261 height 90
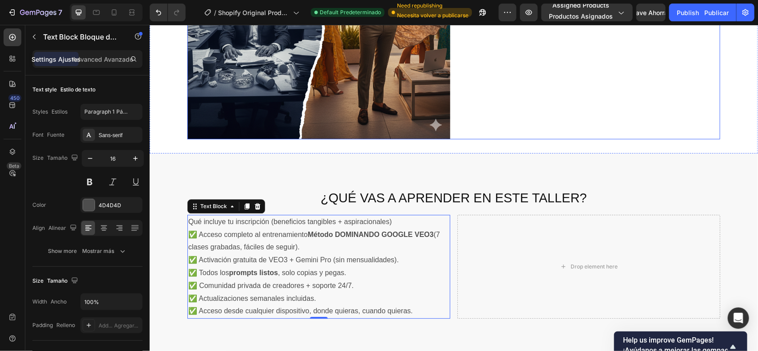
click at [640, 128] on div "[DATE] CASI NADIE SABE CREAR CONTENIDO CON IA QUE DE VERDAD SE VEA INCREÍBLE He…" at bounding box center [588, 7] width 263 height 263
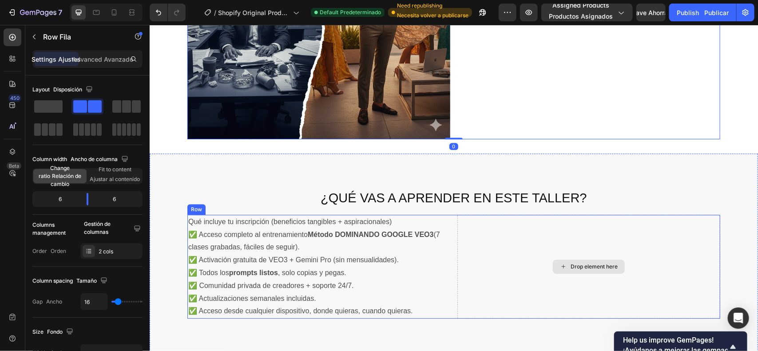
click at [514, 258] on div "Drop element here" at bounding box center [588, 267] width 263 height 104
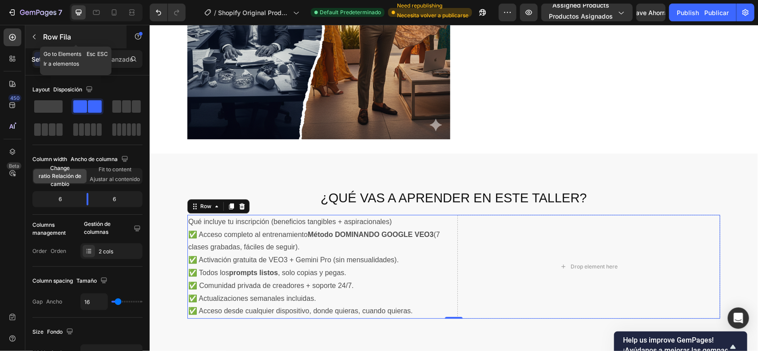
click at [33, 34] on icon "button" at bounding box center [34, 36] width 7 height 7
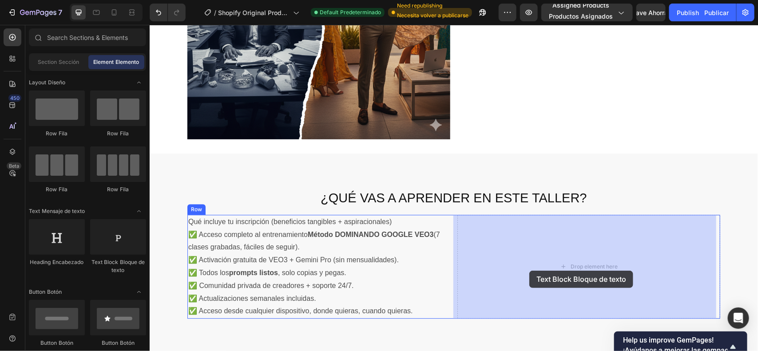
drag, startPoint x: 268, startPoint y: 266, endPoint x: 523, endPoint y: 269, distance: 255.5
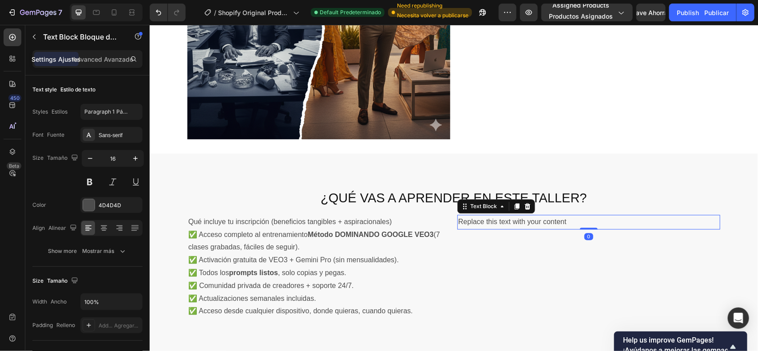
click at [534, 225] on div "Replace this text with your content" at bounding box center [588, 222] width 263 height 15
click at [536, 225] on p "Replace this text with your content" at bounding box center [588, 221] width 261 height 13
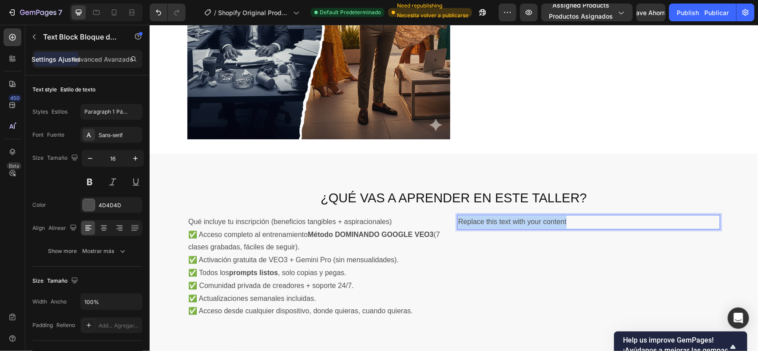
click at [536, 225] on p "Replace this text with your content" at bounding box center [588, 221] width 261 height 13
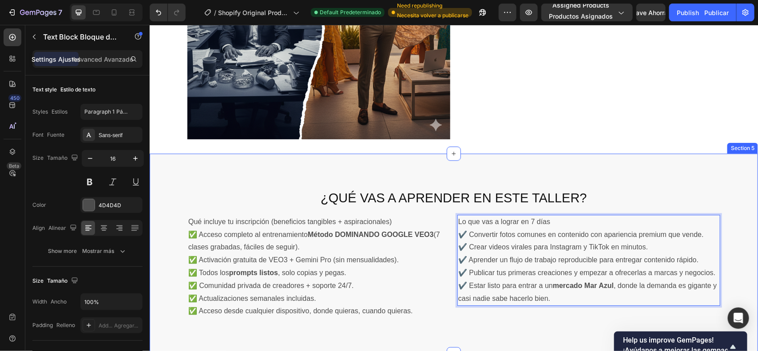
click at [608, 207] on div "¿QUÉ VAS A APRENDER EN ESTE TALLER? Heading" at bounding box center [453, 198] width 609 height 19
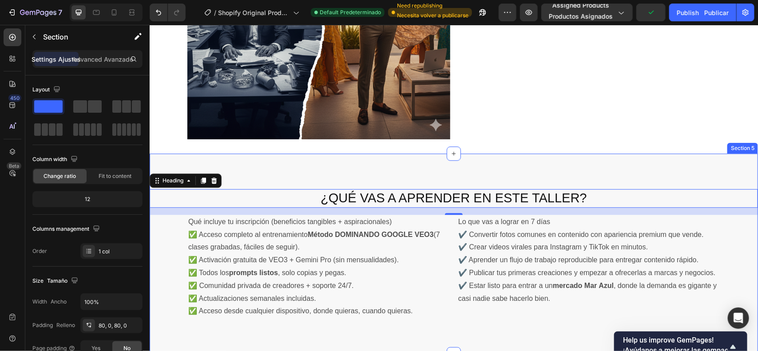
click at [651, 185] on div "¿QUÉ VAS A APRENDER EN ESTE TALLER? Heading 16 Qué incluye tu inscripción (bene…" at bounding box center [453, 253] width 609 height 201
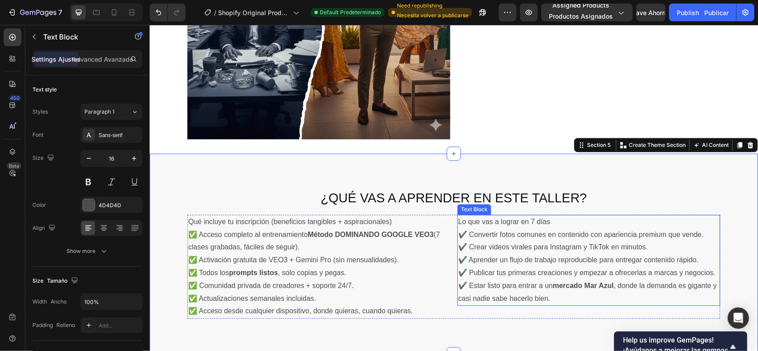
click at [511, 284] on p "✔️ Convertir fotos comunes en contenido con apariencia premium que vende. ✔️ Cr…" at bounding box center [588, 266] width 261 height 77
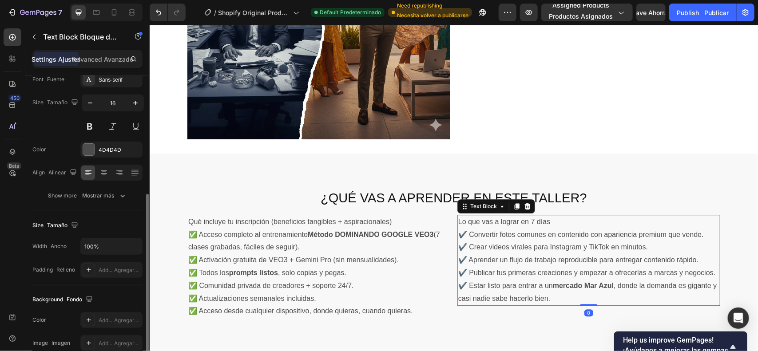
scroll to position [111, 0]
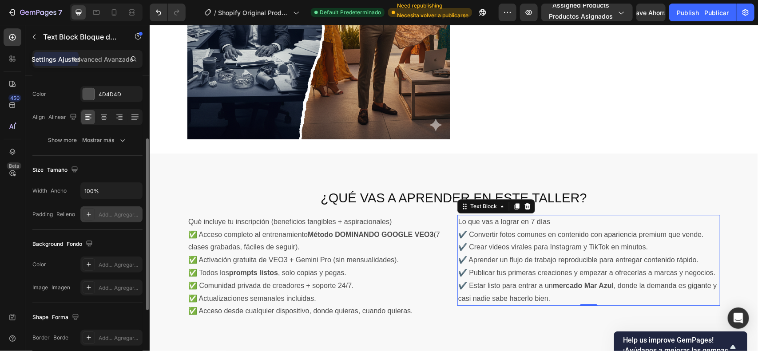
click at [96, 212] on div "Add... Agregar..." at bounding box center [111, 215] width 62 height 16
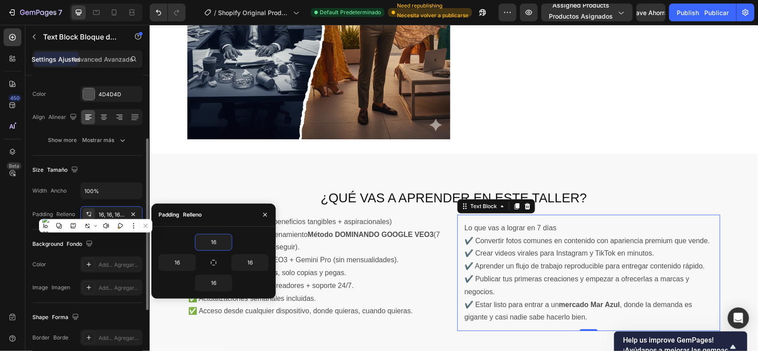
click at [129, 247] on div "Background Fondo" at bounding box center [87, 244] width 110 height 14
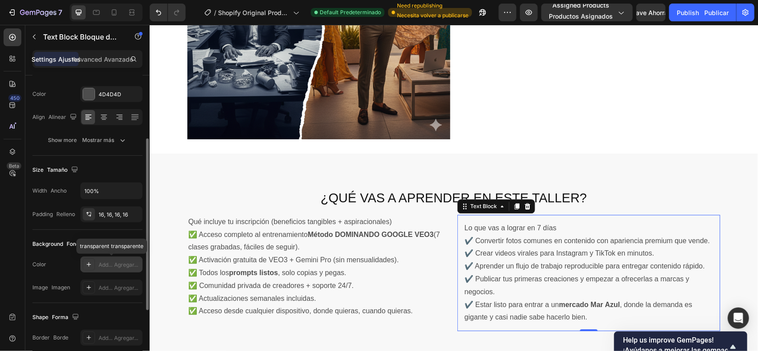
click at [109, 263] on div "Add... Agregar..." at bounding box center [120, 265] width 42 height 8
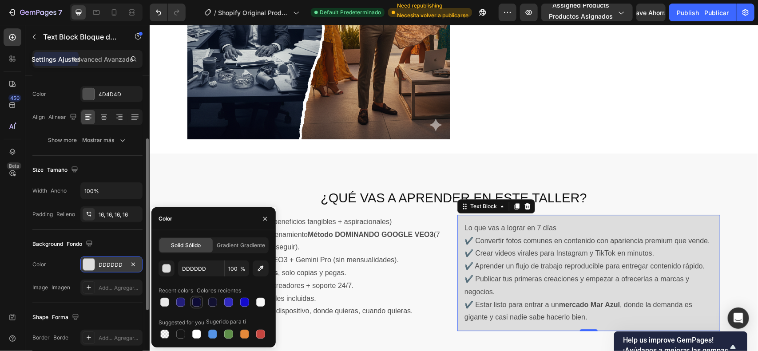
click at [200, 303] on div at bounding box center [196, 302] width 9 height 9
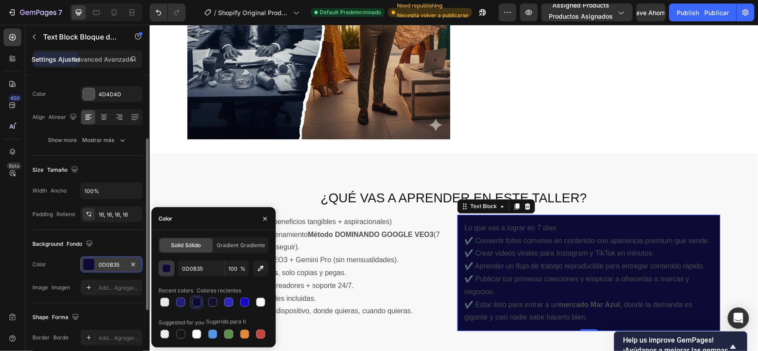
click at [168, 269] on div "button" at bounding box center [167, 269] width 9 height 9
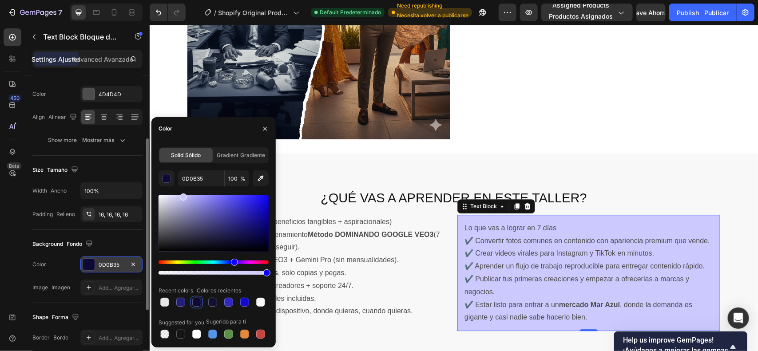
drag, startPoint x: 218, startPoint y: 229, endPoint x: 183, endPoint y: 189, distance: 53.5
click at [183, 189] on div "0D0B35 100 % Recent colors Colores recientes Suggested for you Sugerido para ti" at bounding box center [214, 256] width 110 height 170
type input "CCC9FF"
click at [309, 256] on p "✅ Acceso completo al entrenamiento Método DOMINANDO GOOGLE VEO3 (7 clases graba…" at bounding box center [318, 273] width 261 height 90
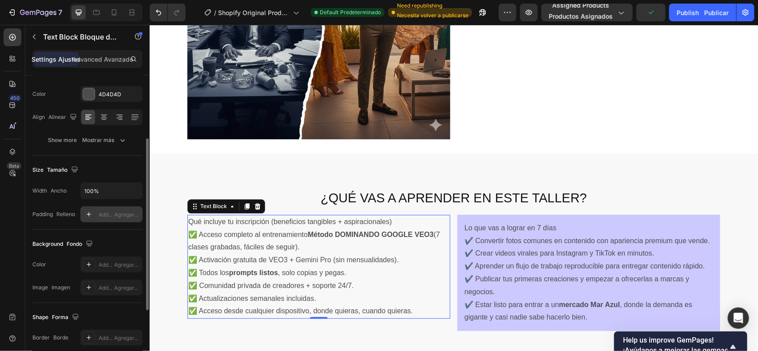
click at [121, 219] on div "Add... Agregar..." at bounding box center [120, 215] width 42 height 8
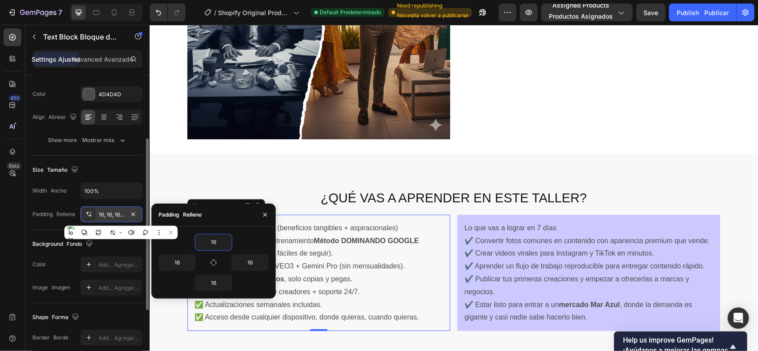
click at [112, 240] on div "Background Fondo" at bounding box center [87, 244] width 110 height 14
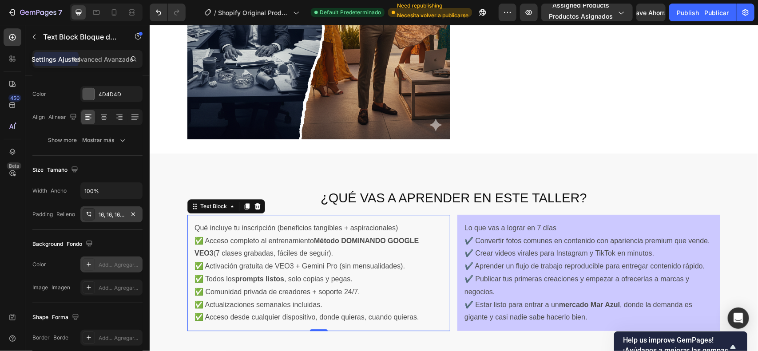
click at [107, 267] on div "Add... Agregar..." at bounding box center [120, 265] width 42 height 8
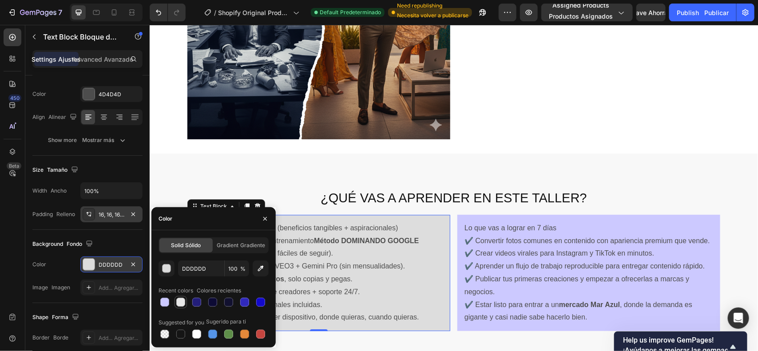
click at [182, 303] on div at bounding box center [180, 302] width 9 height 9
type input "E8E8E8"
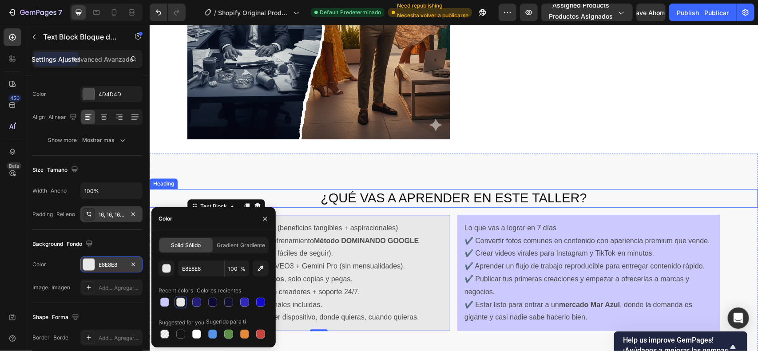
click at [625, 190] on p "¿QUÉ VAS A APRENDER EN ESTE TALLER?" at bounding box center [453, 198] width 607 height 17
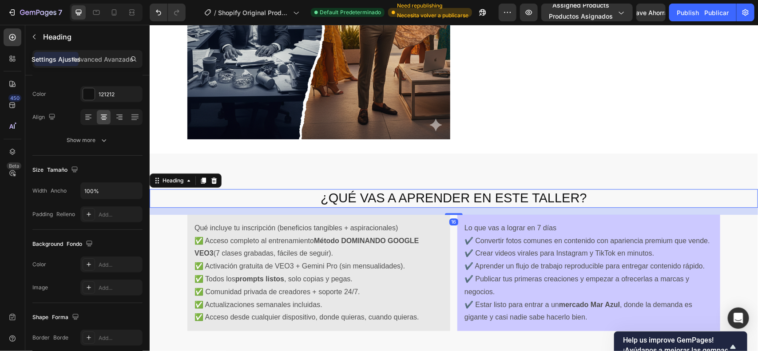
scroll to position [0, 0]
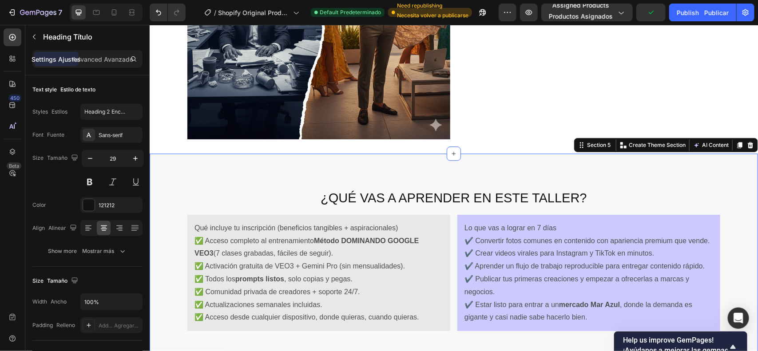
click at [445, 344] on div "¿QUÉ VAS A APRENDER EN ESTE TALLER? Heading Qué incluye tu inscripción (benefic…" at bounding box center [453, 259] width 609 height 213
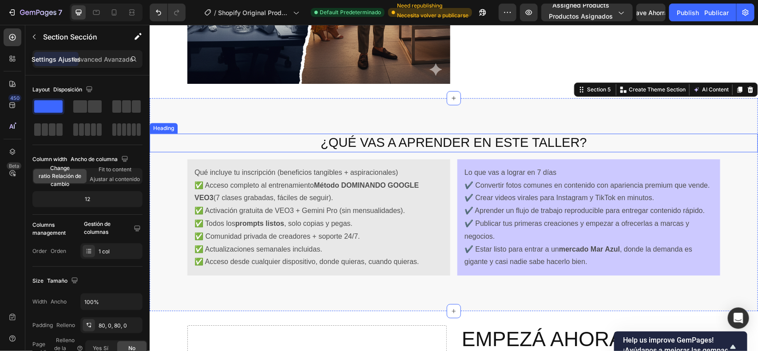
scroll to position [1003, 0]
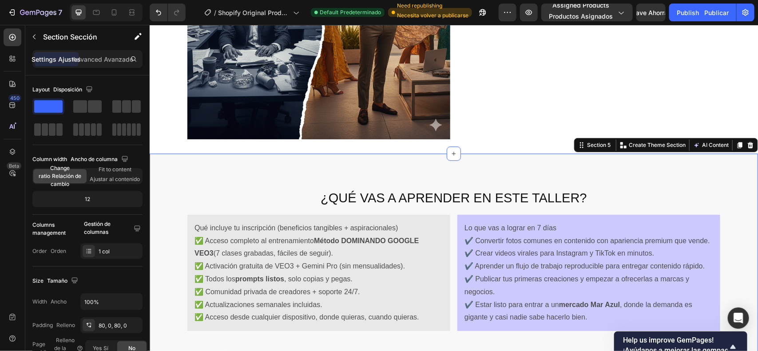
click at [243, 176] on div "¿QUÉ VAS A APRENDER EN ESTE TALLER? Heading Qué incluye tu inscripción (benefic…" at bounding box center [453, 259] width 609 height 213
drag, startPoint x: 243, startPoint y: 176, endPoint x: 239, endPoint y: 177, distance: 5.0
click at [243, 176] on div "¿QUÉ VAS A APRENDER EN ESTE TALLER? Heading Qué incluye tu inscripción (benefic…" at bounding box center [453, 259] width 609 height 213
click at [239, 177] on div "¿QUÉ VAS A APRENDER EN ESTE TALLER? Heading Qué incluye tu inscripción (benefic…" at bounding box center [453, 259] width 609 height 213
click at [239, 178] on div "¿QUÉ VAS A APRENDER EN ESTE TALLER? Heading Qué incluye tu inscripción (benefic…" at bounding box center [453, 259] width 609 height 213
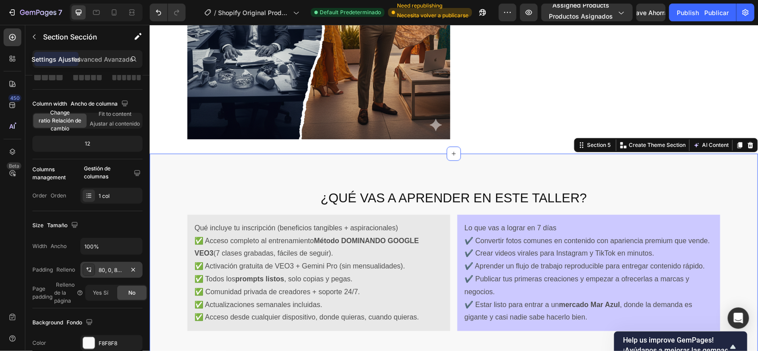
scroll to position [222, 0]
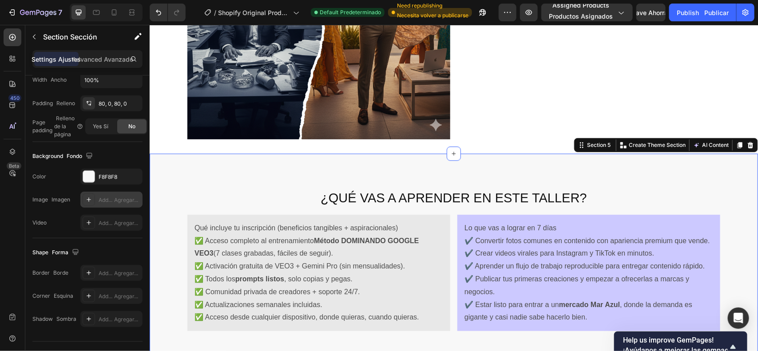
click at [110, 207] on div "Add... Agregar..." at bounding box center [111, 200] width 62 height 16
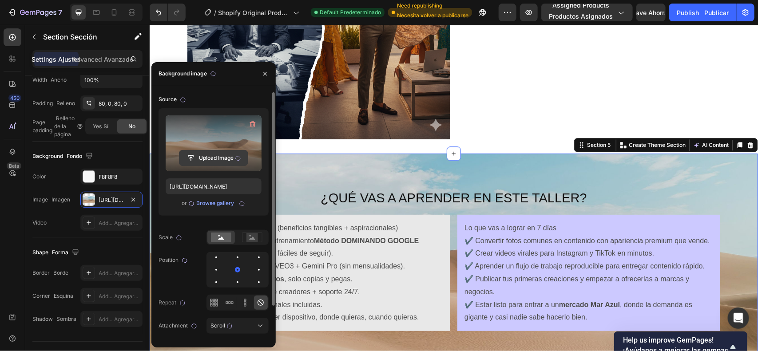
click at [226, 153] on input "file" at bounding box center [213, 158] width 68 height 15
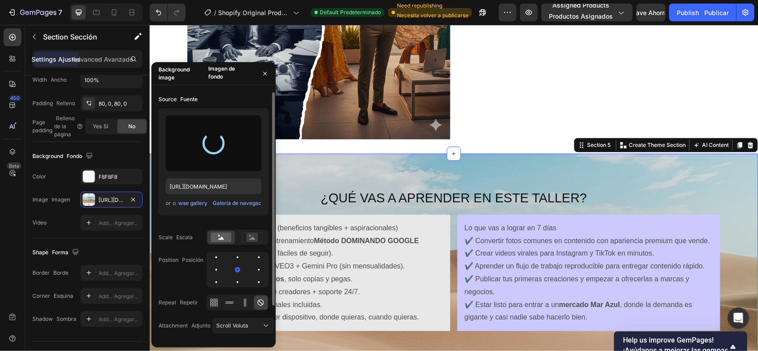
type input "[URL][DOMAIN_NAME]"
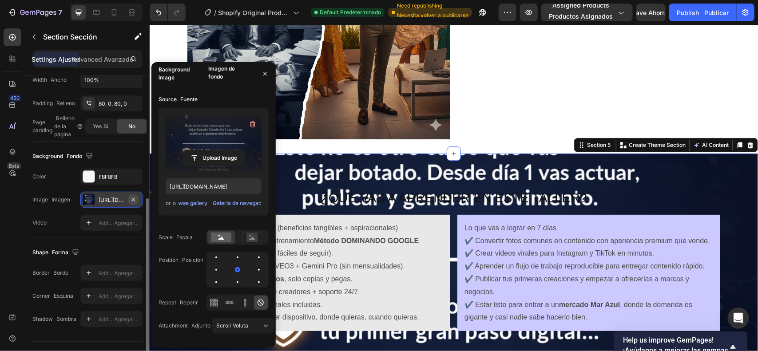
click at [132, 199] on icon "button" at bounding box center [133, 199] width 7 height 7
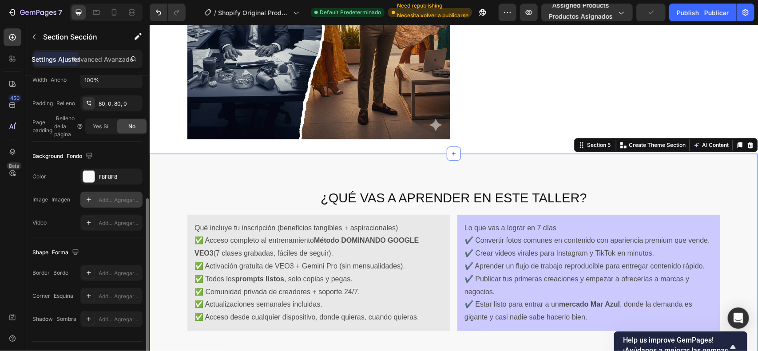
scroll to position [1114, 0]
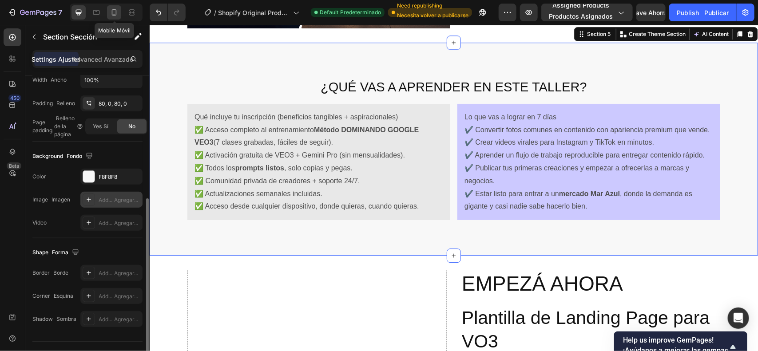
click at [109, 12] on div at bounding box center [114, 12] width 14 height 14
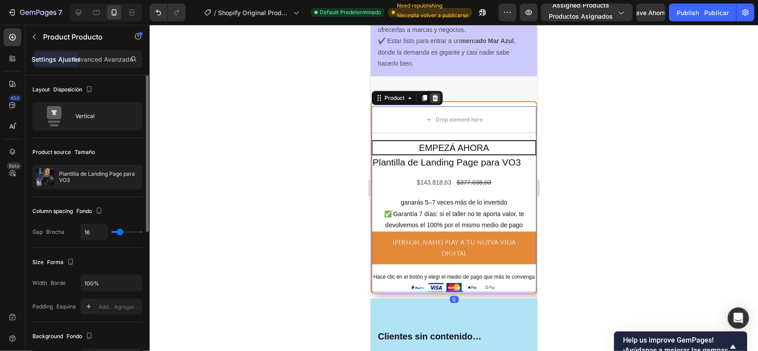
click at [435, 101] on icon at bounding box center [435, 98] width 6 height 6
